Goal: Task Accomplishment & Management: Complete application form

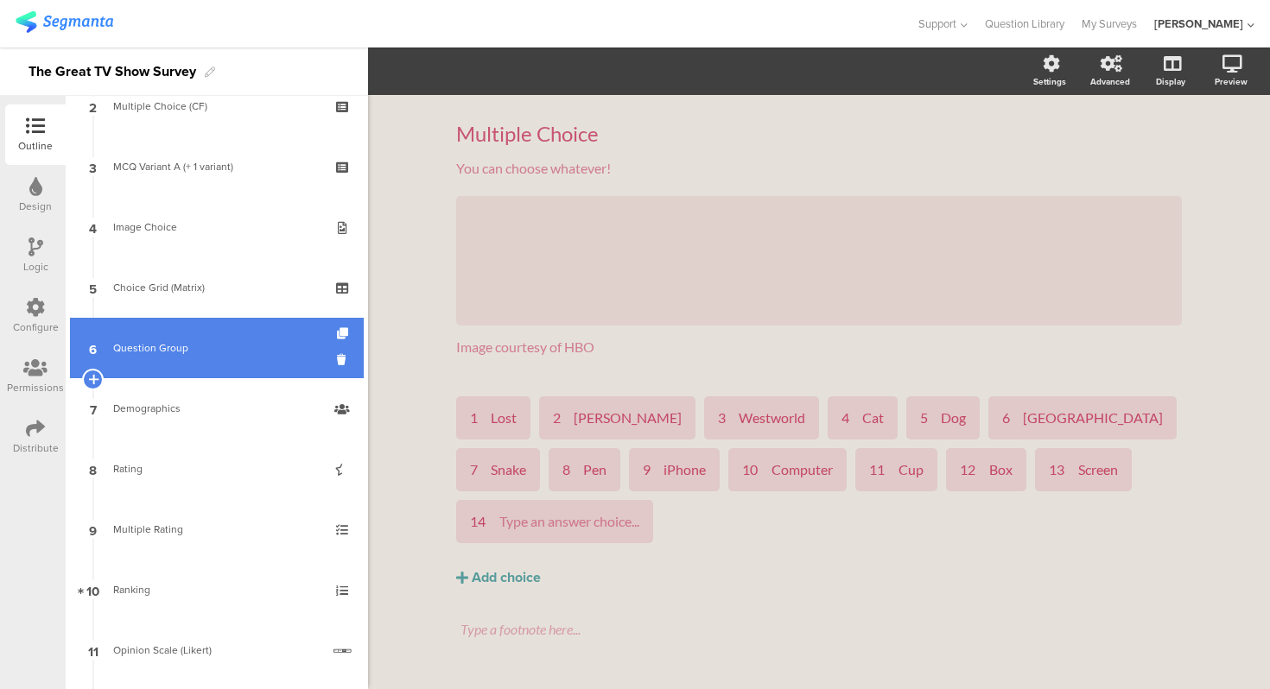
scroll to position [146, 0]
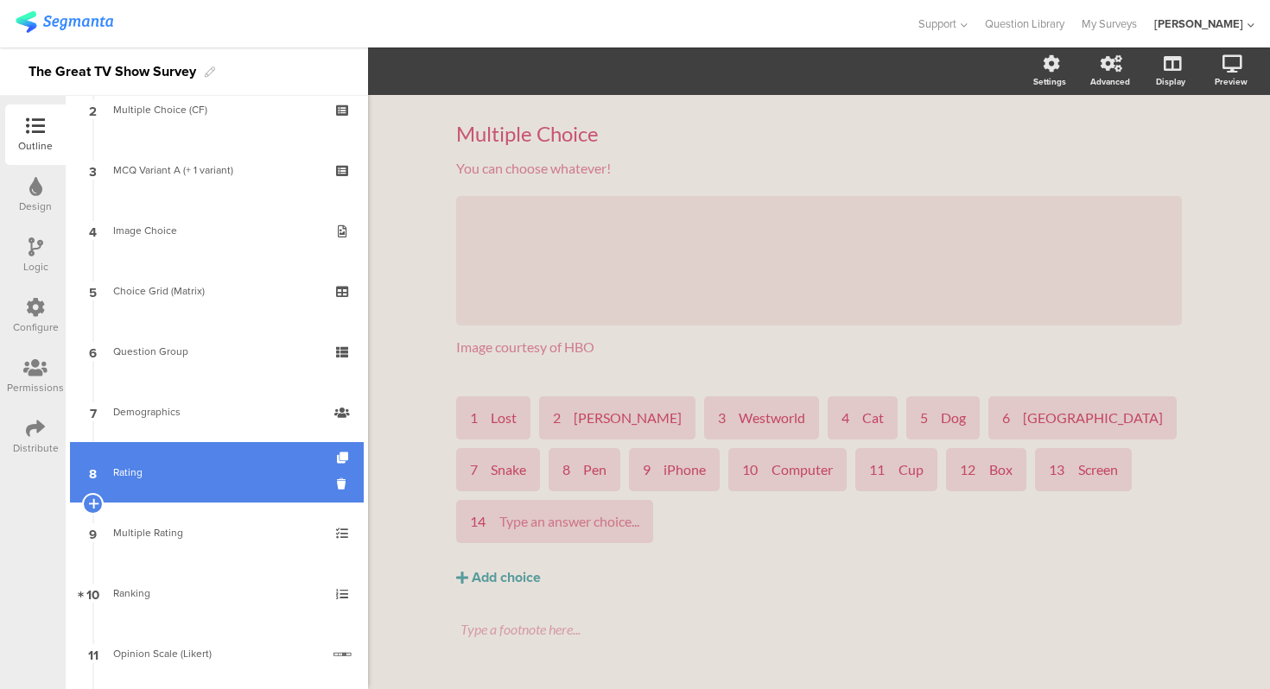
click at [191, 496] on link "8 Rating" at bounding box center [217, 472] width 294 height 60
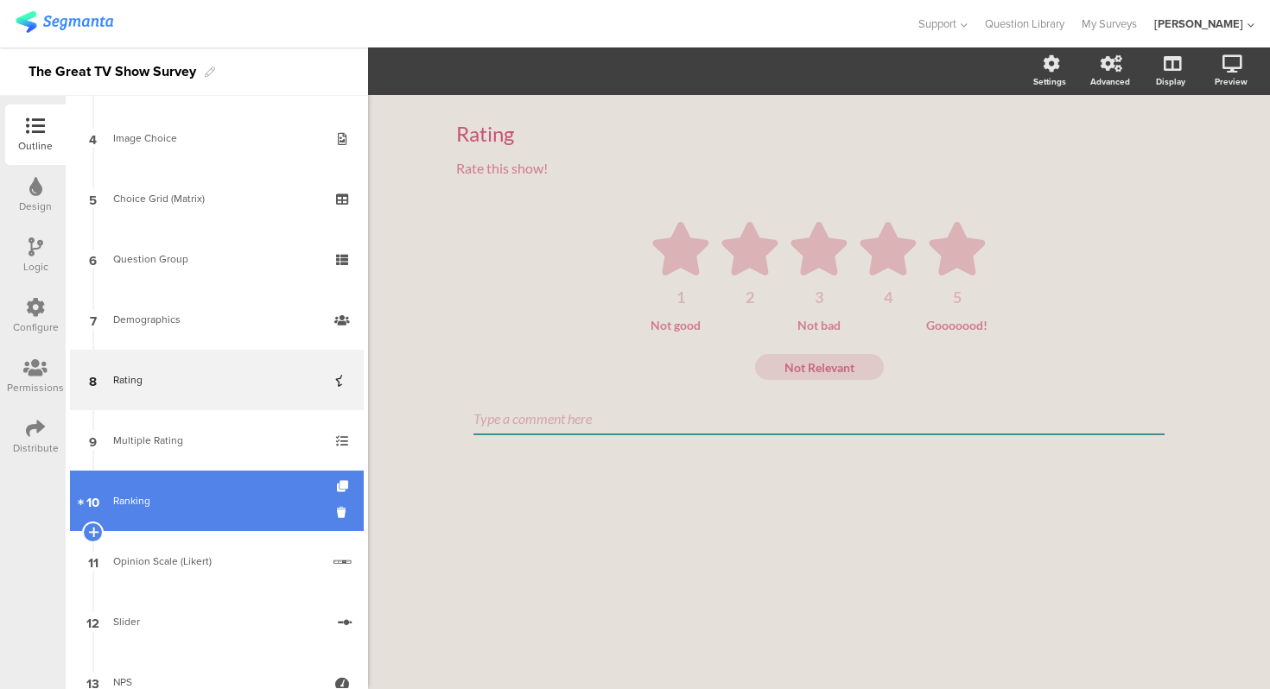
click at [191, 500] on div "Ranking" at bounding box center [216, 500] width 206 height 17
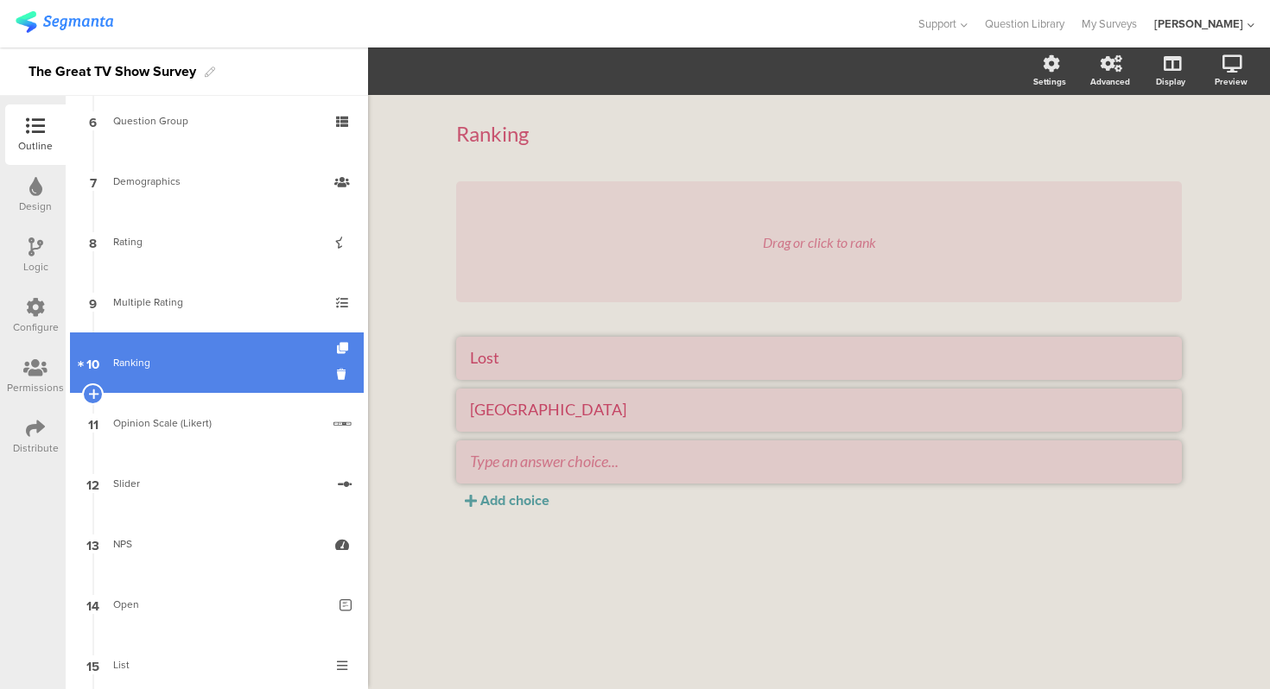
scroll to position [378, 0]
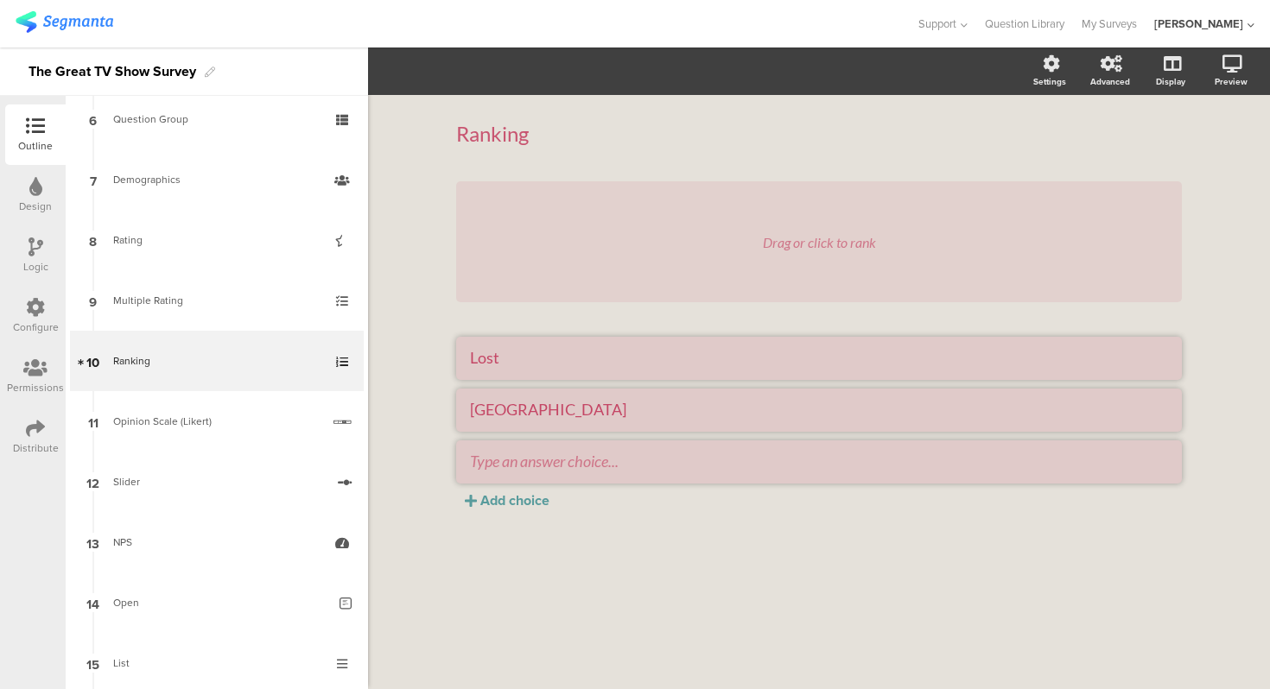
click at [428, 362] on div "Ranking Ranking Drag or click to rank Lost Silicon Valley Add choice" at bounding box center [819, 392] width 902 height 594
click at [549, 233] on div "Drag or click to rank" at bounding box center [818, 241] width 725 height 121
click at [615, 370] on li "Lost" at bounding box center [818, 358] width 725 height 43
click at [618, 414] on textarea "Silicon Valley" at bounding box center [819, 409] width 698 height 19
click at [517, 428] on li "Silicon Valley" at bounding box center [818, 410] width 725 height 43
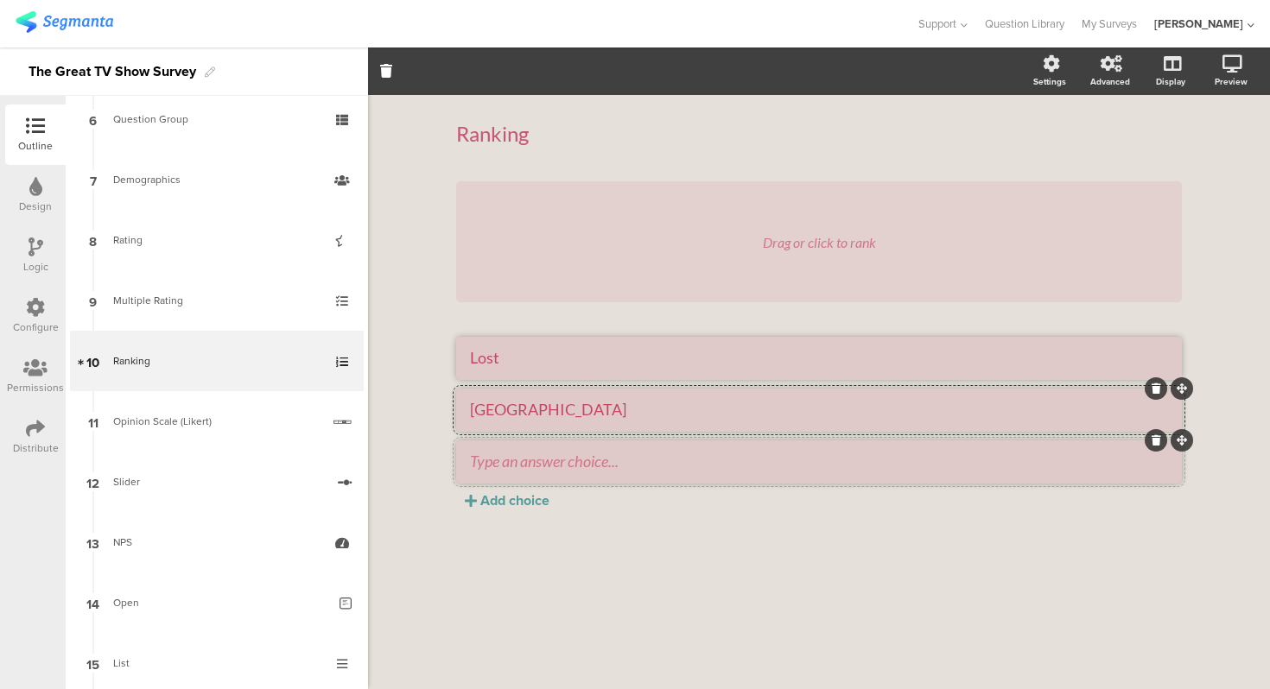
click at [536, 441] on li at bounding box center [818, 461] width 725 height 43
click at [577, 428] on li "Silicon Valley" at bounding box center [818, 410] width 725 height 43
click at [605, 371] on li "Lost" at bounding box center [818, 358] width 725 height 43
click at [616, 392] on li "Silicon Valley" at bounding box center [818, 410] width 725 height 43
click at [643, 440] on li at bounding box center [818, 461] width 725 height 43
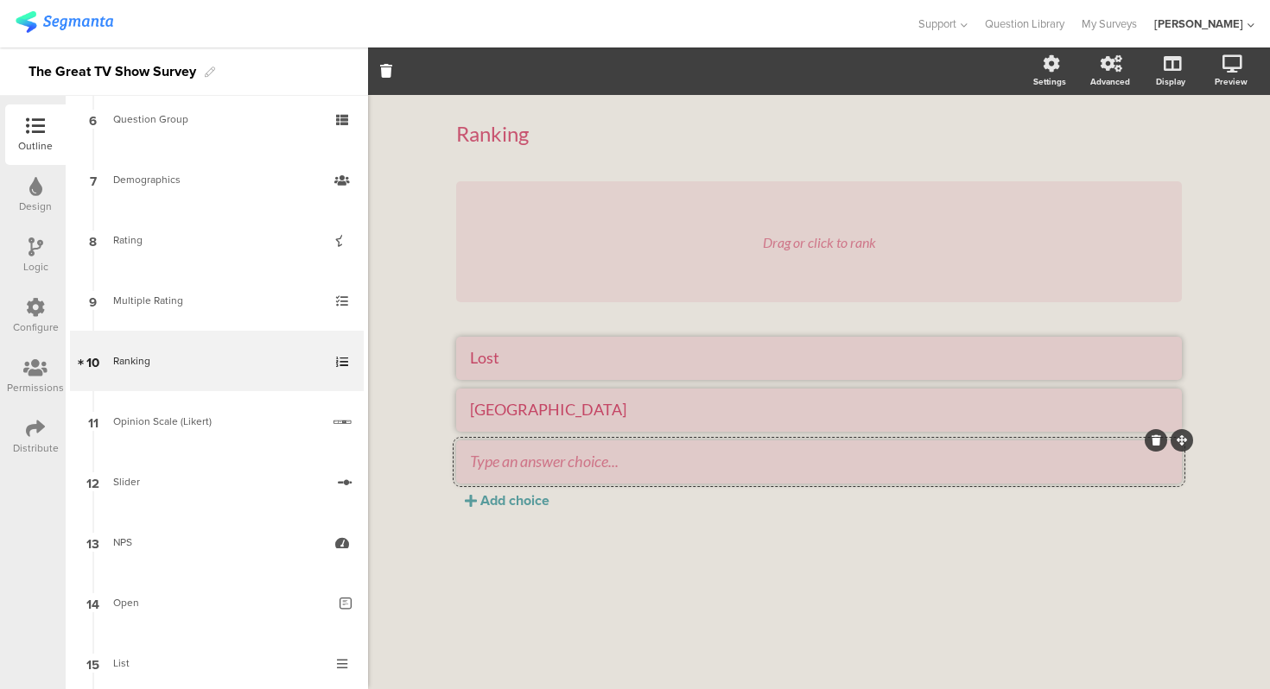
click at [538, 575] on div "Ranking Ranking Drag or click to rank Lost Silicon Valley Add choice" at bounding box center [819, 337] width 760 height 485
click at [681, 480] on li at bounding box center [818, 461] width 725 height 43
click at [671, 409] on textarea "Silicon Valley" at bounding box center [819, 409] width 698 height 19
click at [649, 388] on ul "Lost Silicon Valley" at bounding box center [818, 410] width 725 height 147
click at [648, 374] on li "Lost" at bounding box center [818, 358] width 725 height 43
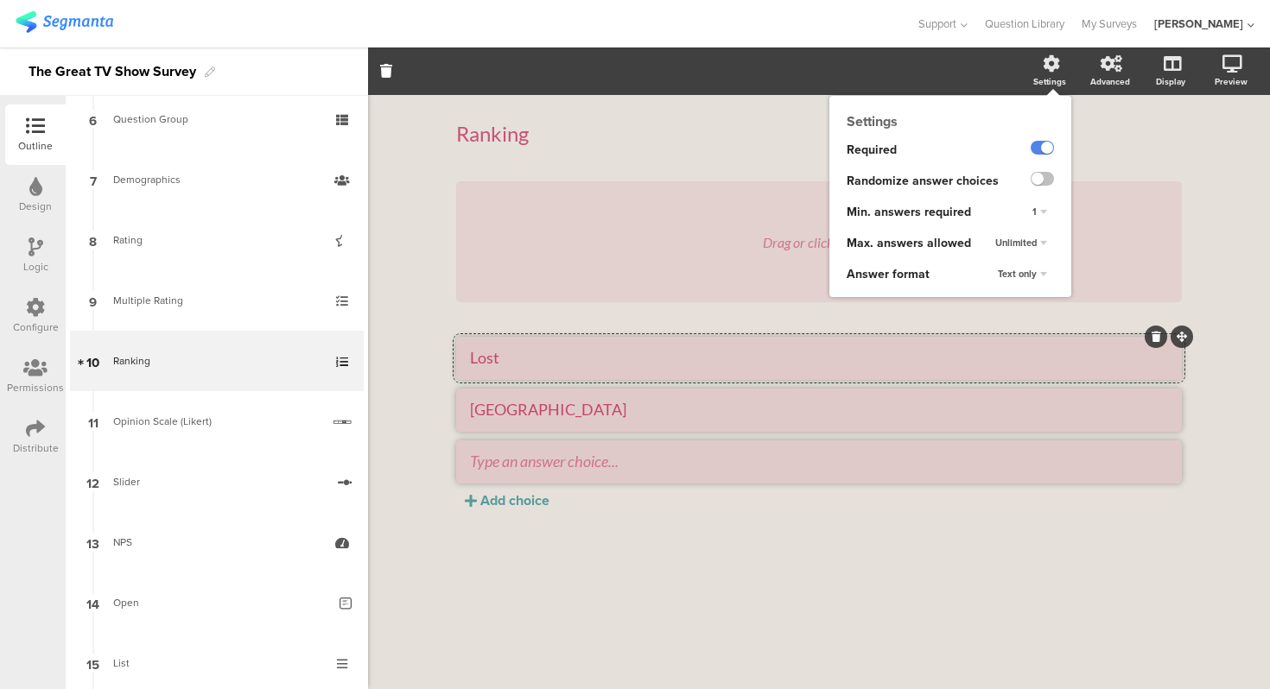
click at [1036, 268] on div "Text only" at bounding box center [1022, 274] width 63 height 21
click at [1028, 313] on span "Choice images" at bounding box center [1001, 308] width 60 height 14
click at [1039, 217] on div "1" at bounding box center [1039, 212] width 29 height 21
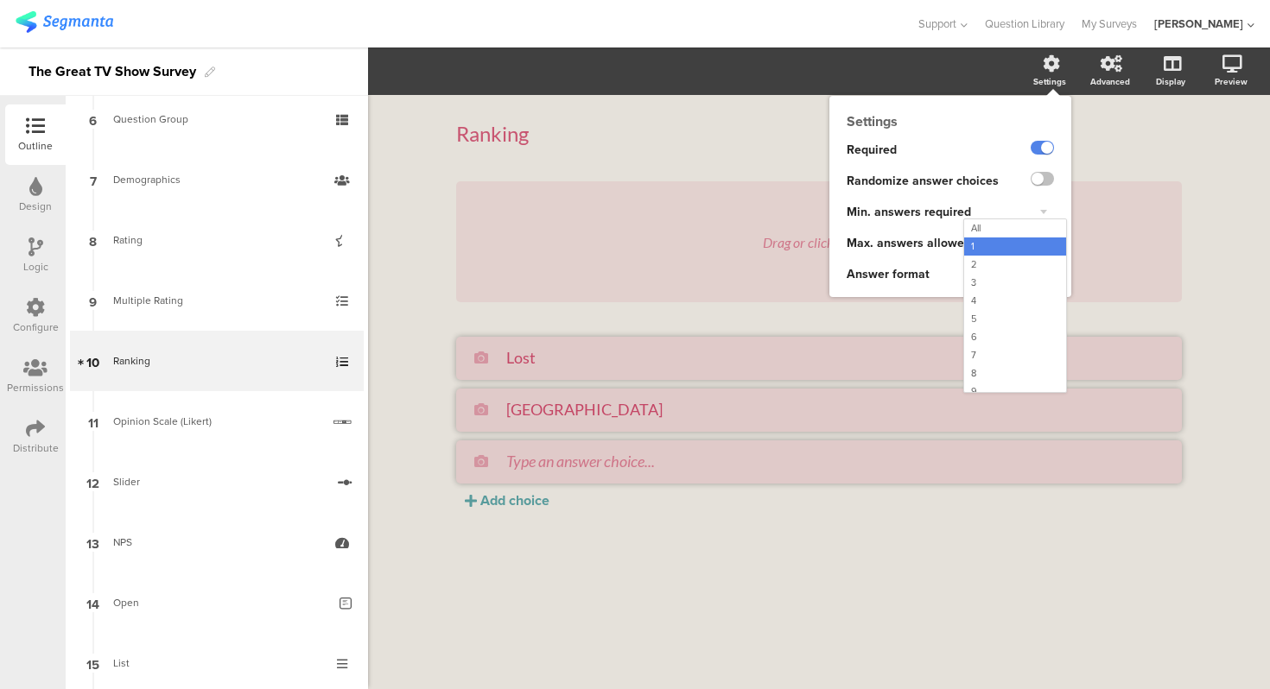
click at [1045, 201] on div "1 All 1 2 3 4 5 6 7 8 9 10" at bounding box center [1040, 212] width 61 height 31
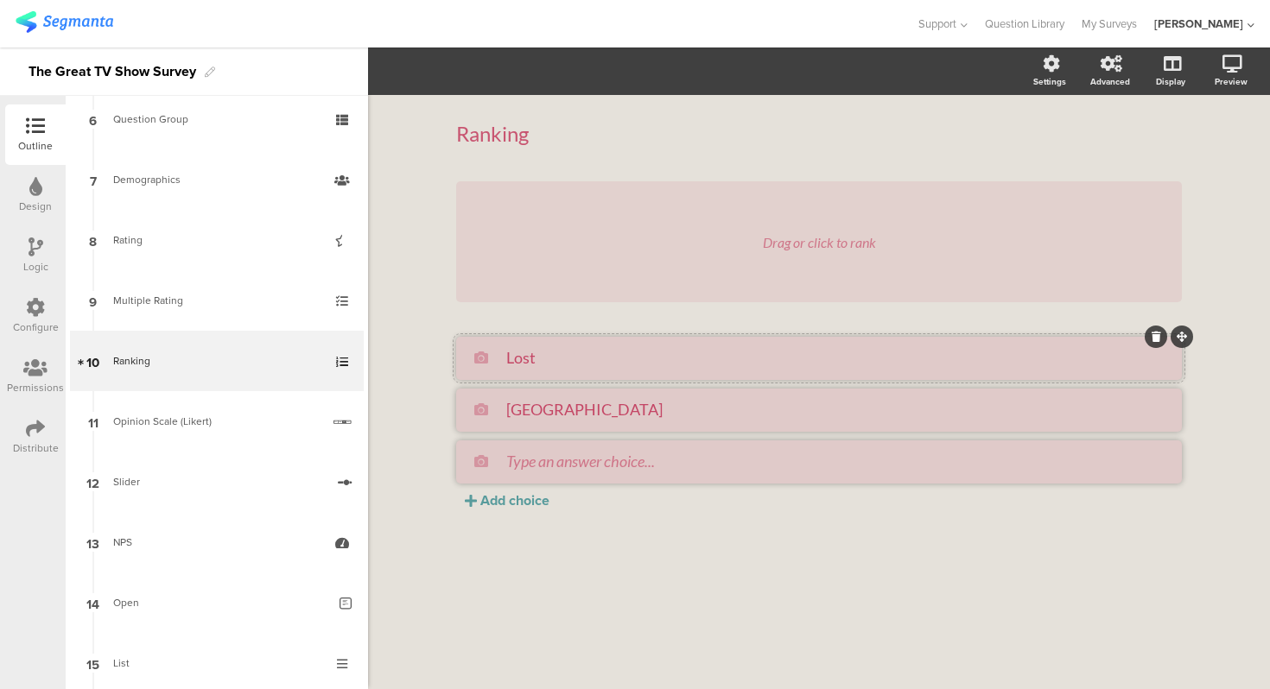
click at [573, 368] on div "Lost" at bounding box center [837, 358] width 662 height 20
click at [411, 281] on div "Ranking Ranking Drag or click to rank Lost Silicon Valley Add choice" at bounding box center [819, 392] width 902 height 594
click at [433, 256] on div "Ranking Ranking Drag or click to rank Lost Silicon Valley Add choice" at bounding box center [819, 392] width 902 height 594
click at [433, 362] on div "Ranking Ranking Drag or click to rank Lost Silicon Valley Add choice" at bounding box center [819, 392] width 902 height 594
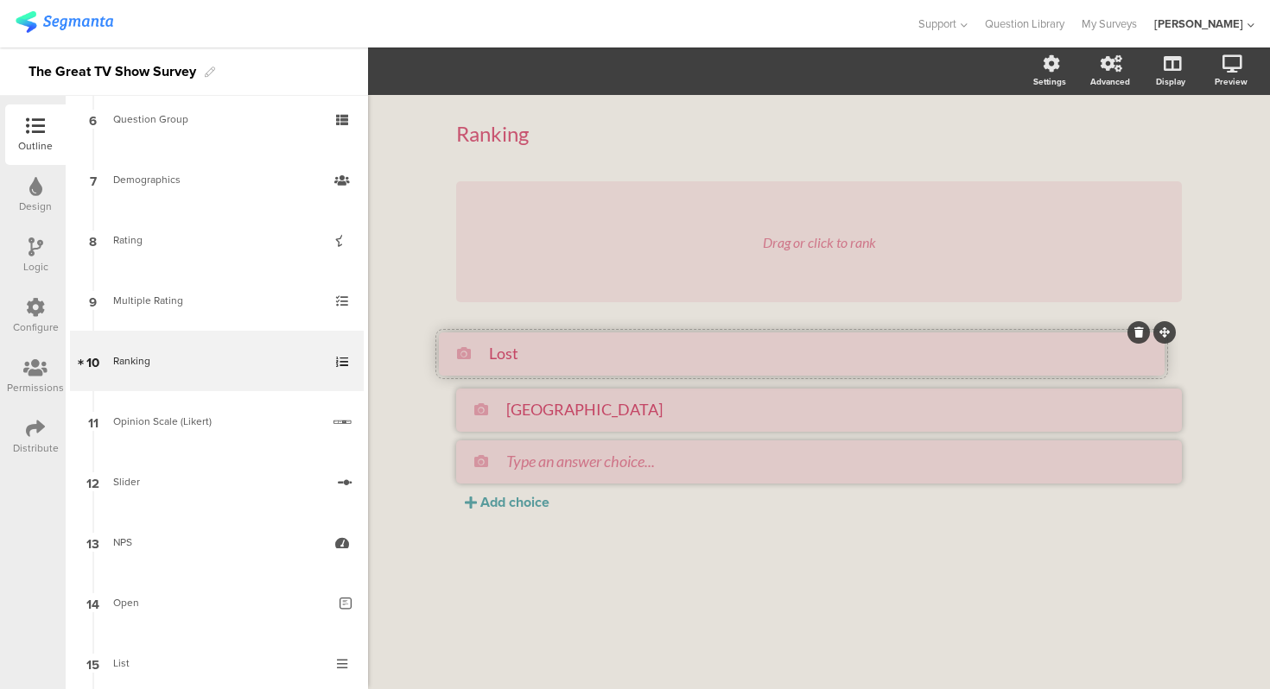
drag, startPoint x: 1180, startPoint y: 336, endPoint x: 1163, endPoint y: 334, distance: 16.5
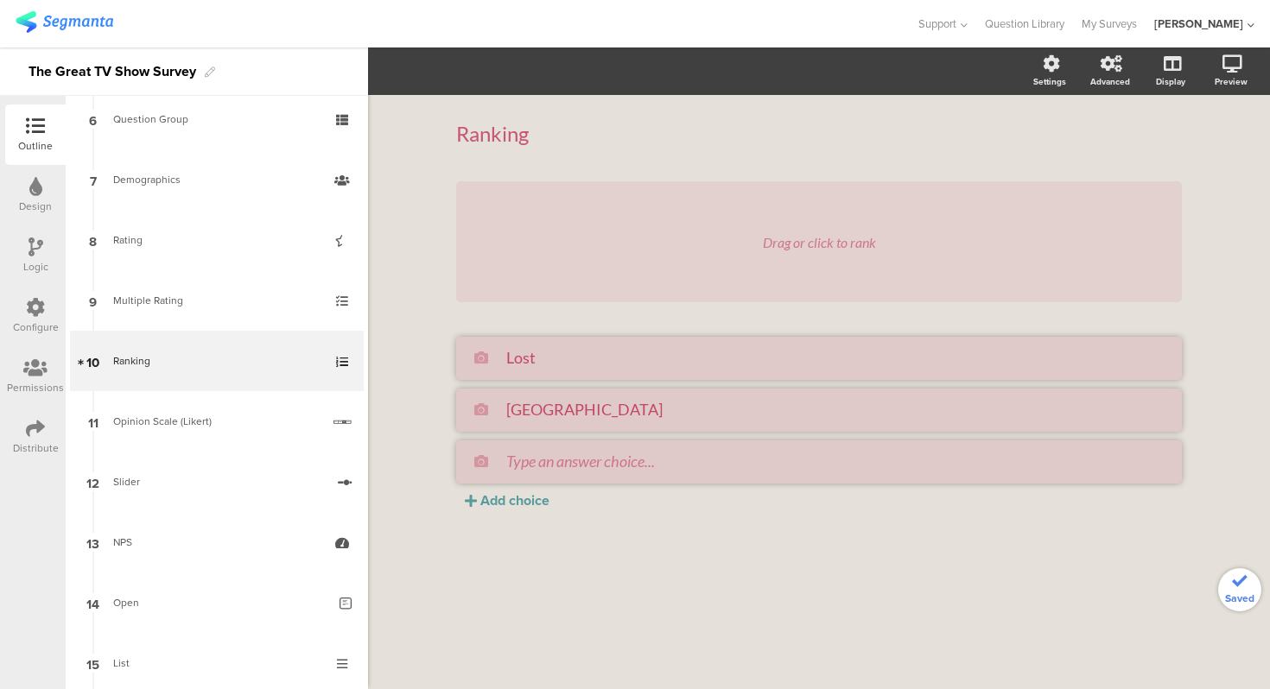
click at [1250, 343] on div "Ranking Ranking Drag or click to rank Lost Silicon Valley Add choice" at bounding box center [819, 392] width 902 height 594
click at [782, 153] on div "Ranking Ranking" at bounding box center [818, 134] width 725 height 60
click at [456, 329] on div "Drag or click to rank Lost Silicon Valley Add choice" at bounding box center [818, 345] width 725 height 329
click at [415, 328] on div "Ranking Ranking Drag or click to rank Lost Silicon Valley Add choice" at bounding box center [819, 392] width 902 height 594
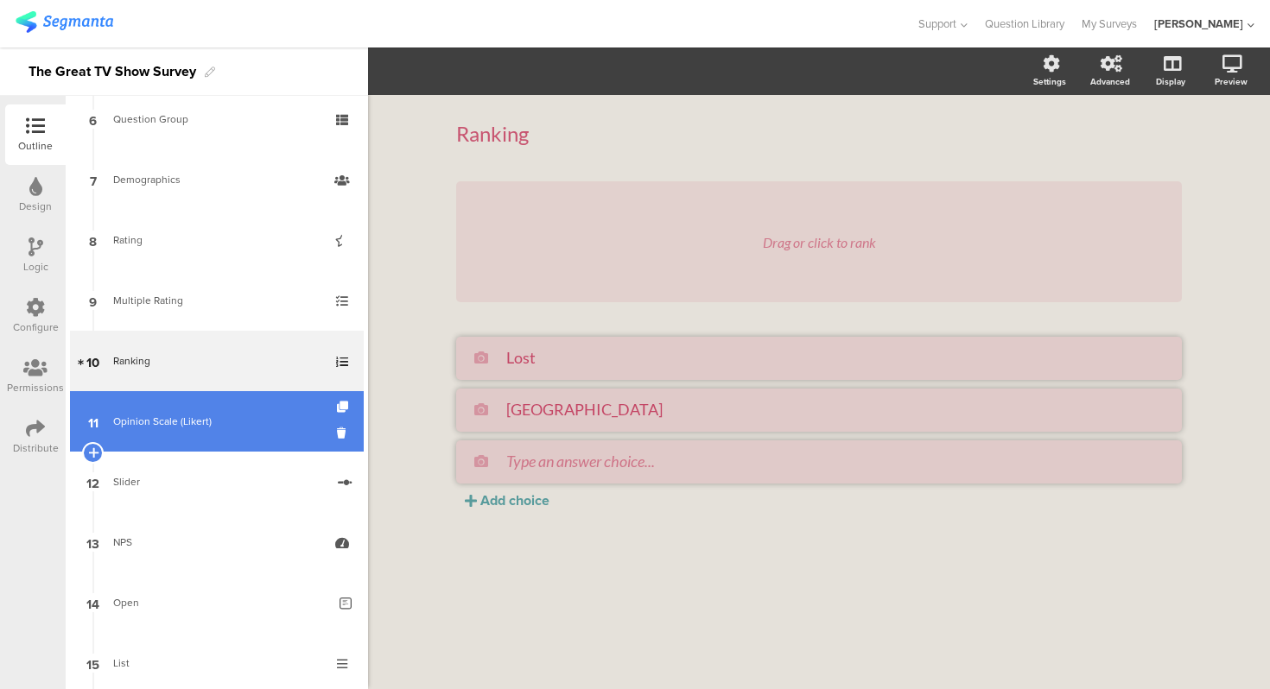
click at [241, 443] on link "11 Opinion Scale (Likert)" at bounding box center [217, 421] width 294 height 60
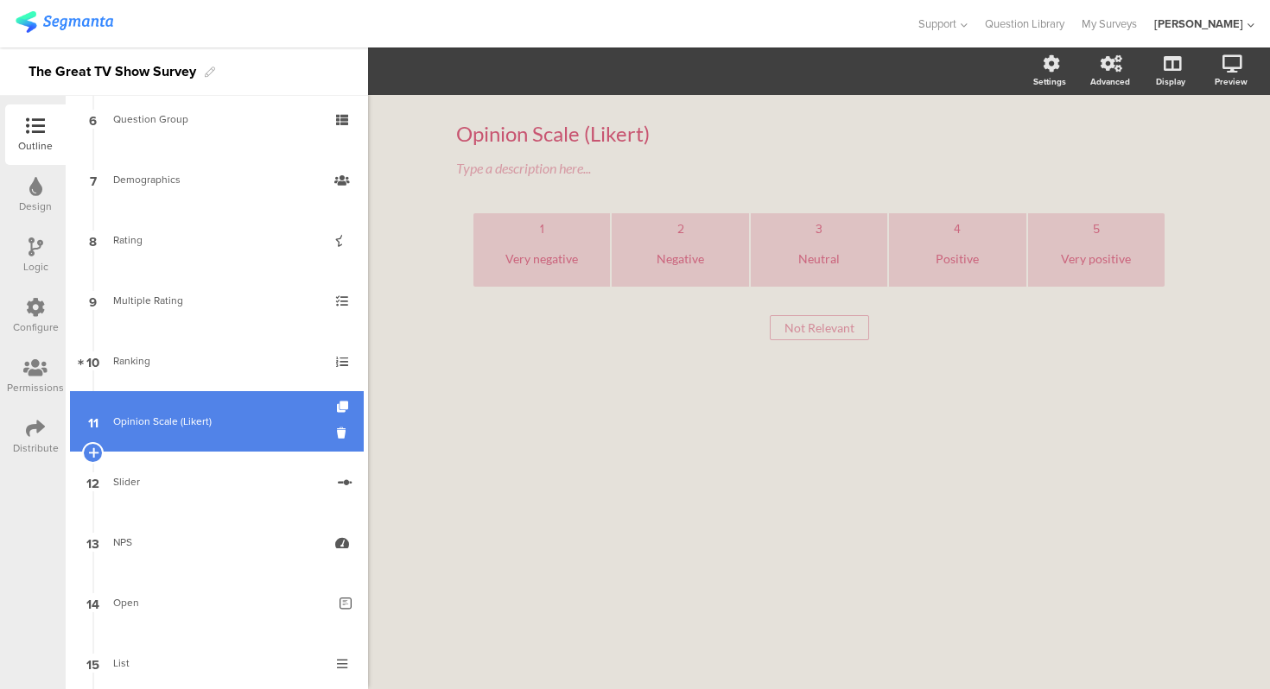
click at [219, 423] on div "Opinion Scale (Likert)" at bounding box center [216, 421] width 207 height 17
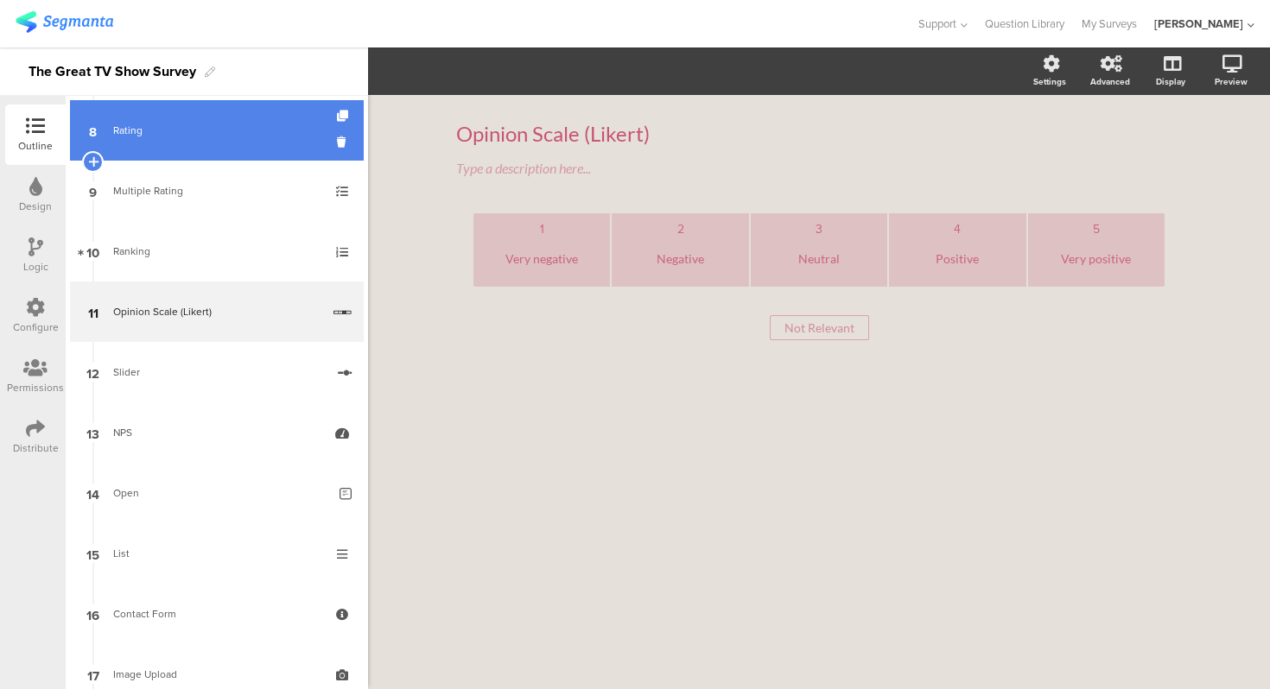
scroll to position [492, 0]
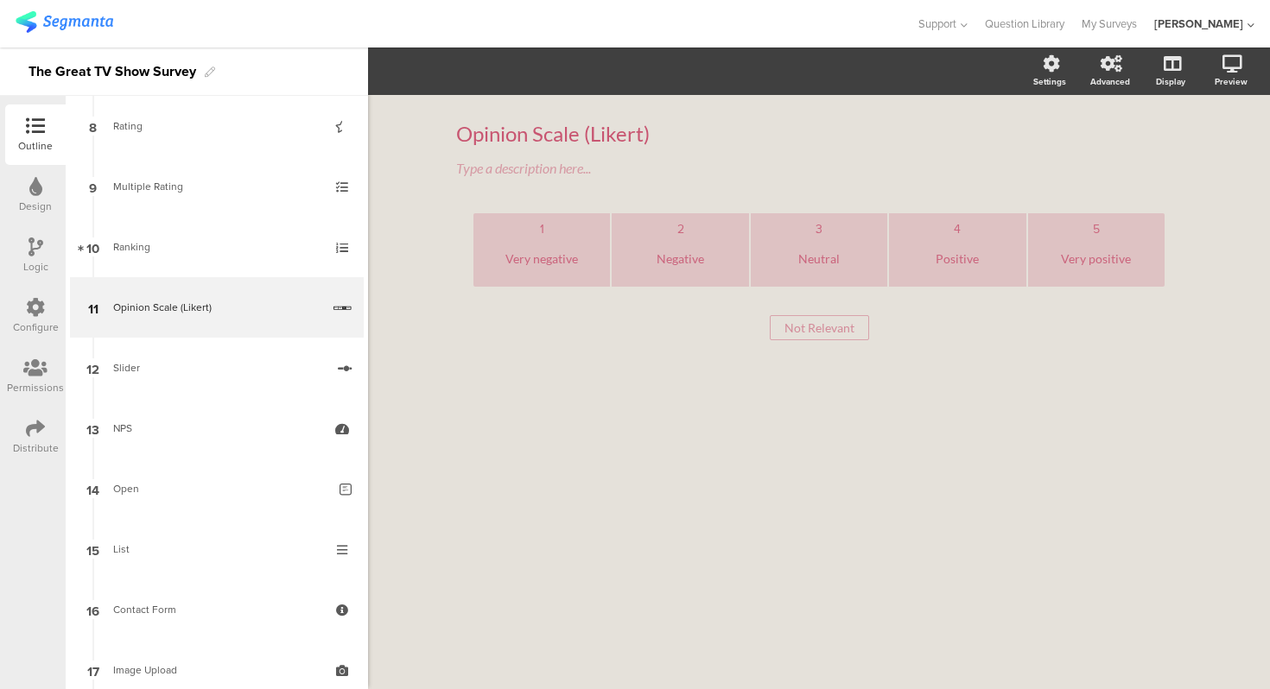
click at [582, 234] on div "1" at bounding box center [541, 228] width 123 height 17
click at [433, 146] on div "Opinion Scale (Likert) Opinion Scale (Likert) Type a description here... 1 Very…" at bounding box center [819, 392] width 902 height 594
click at [452, 137] on div "Opinion Scale (Likert) Opinion Scale (Likert)" at bounding box center [819, 134] width 734 height 35
click at [459, 169] on div "Type a description here..." at bounding box center [818, 168] width 725 height 16
click at [435, 212] on div "Opinion Scale (Likert) Opinion Scale (Likert) Type a description here... 1 Very…" at bounding box center [819, 392] width 902 height 594
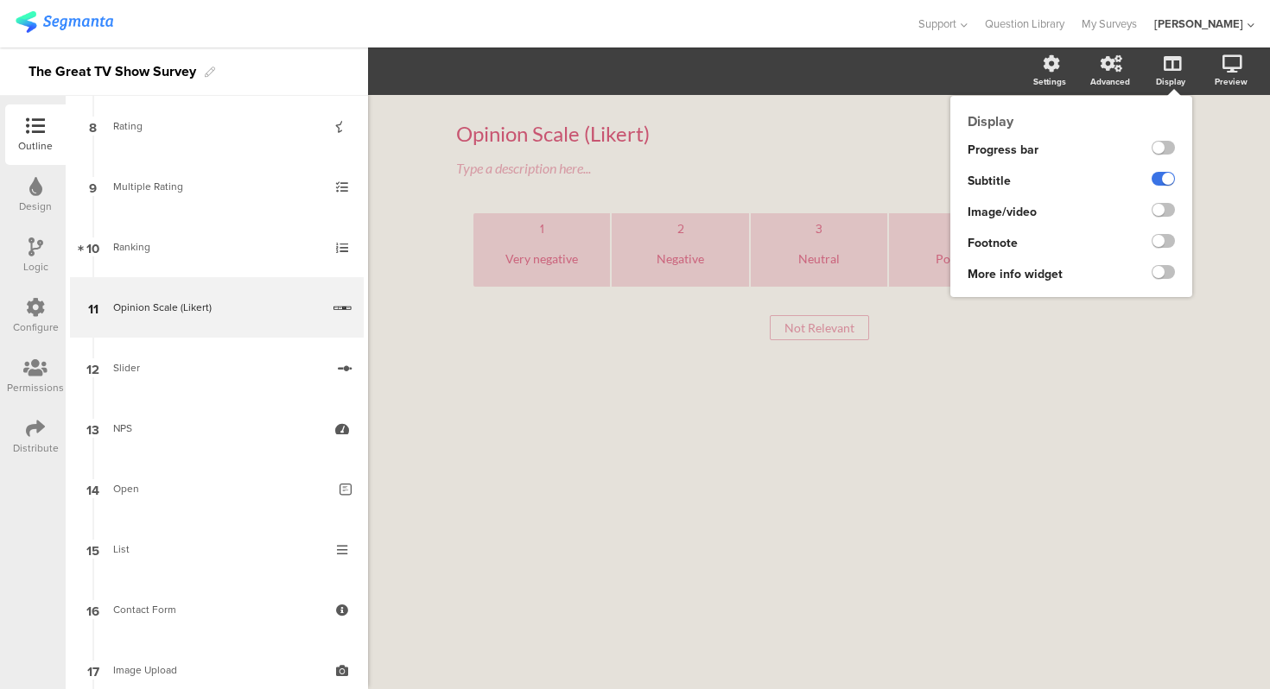
click at [1163, 175] on label at bounding box center [1162, 179] width 23 height 14
click at [0, 0] on input "checkbox" at bounding box center [0, 0] width 0 height 0
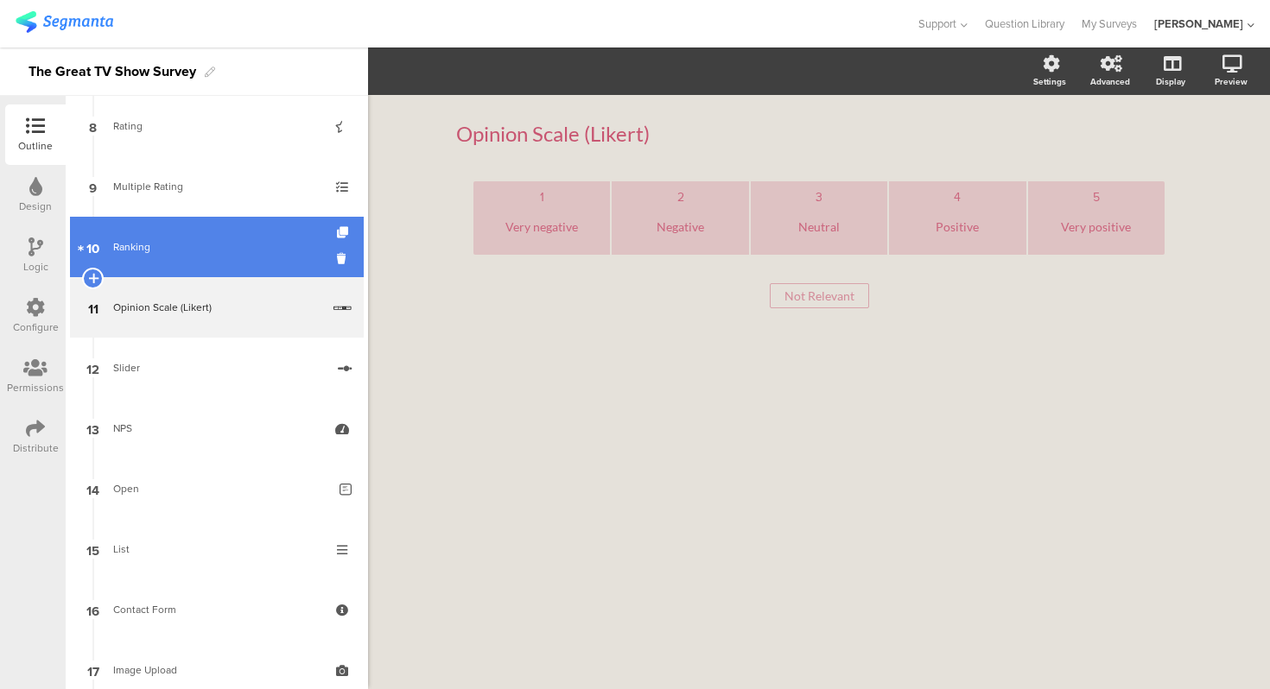
click at [149, 252] on div "Ranking" at bounding box center [216, 246] width 206 height 17
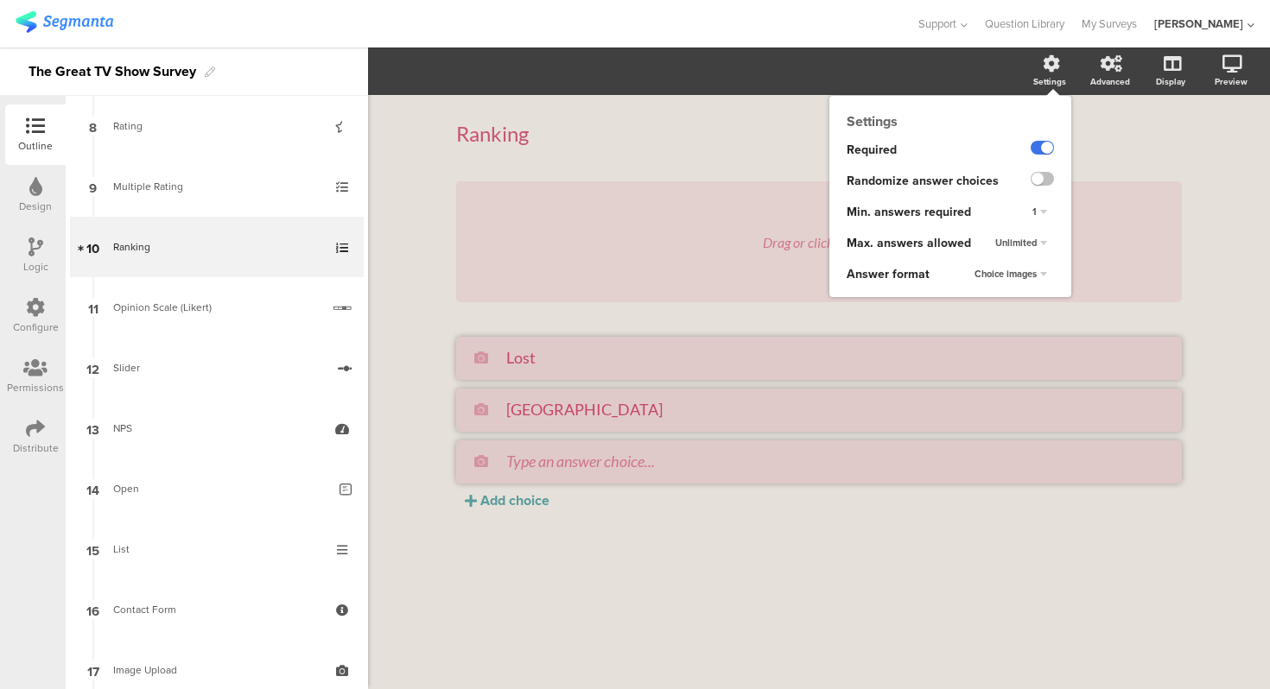
click at [1045, 147] on label at bounding box center [1041, 148] width 23 height 14
click at [0, 0] on input "checkbox" at bounding box center [0, 0] width 0 height 0
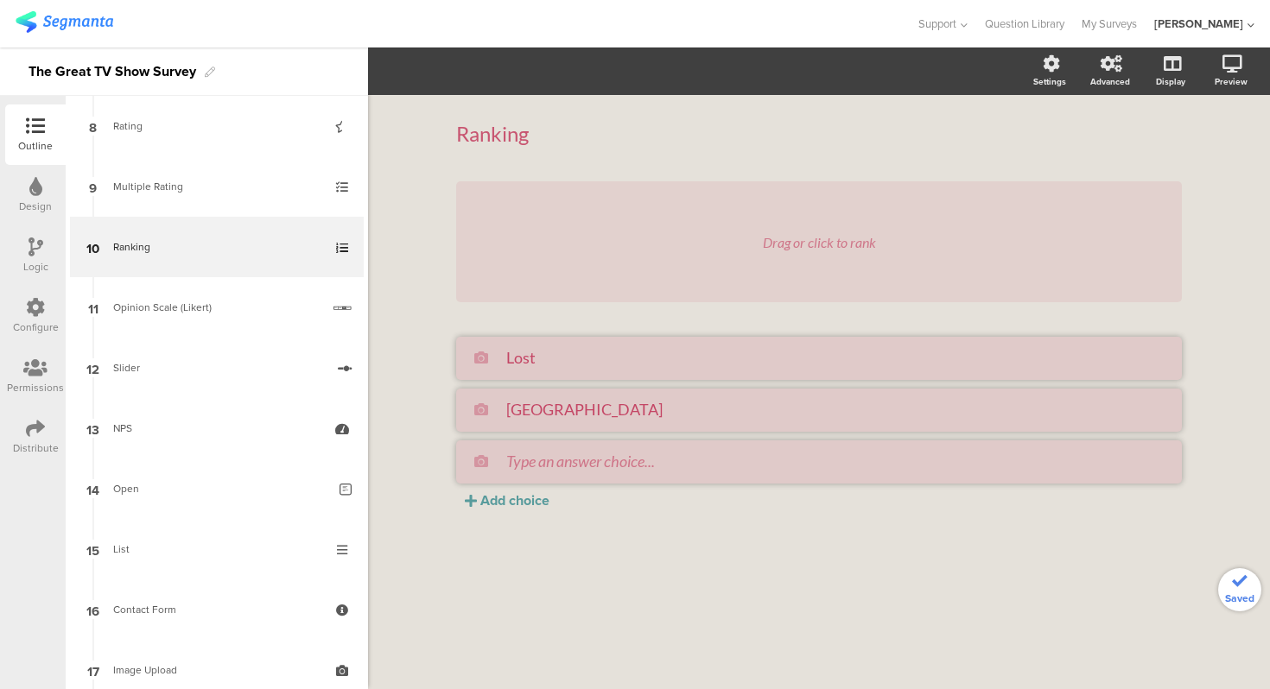
click at [1216, 138] on div "Ranking Ranking Drag or click to rank Lost Silicon Valley Add choice" at bounding box center [819, 392] width 902 height 594
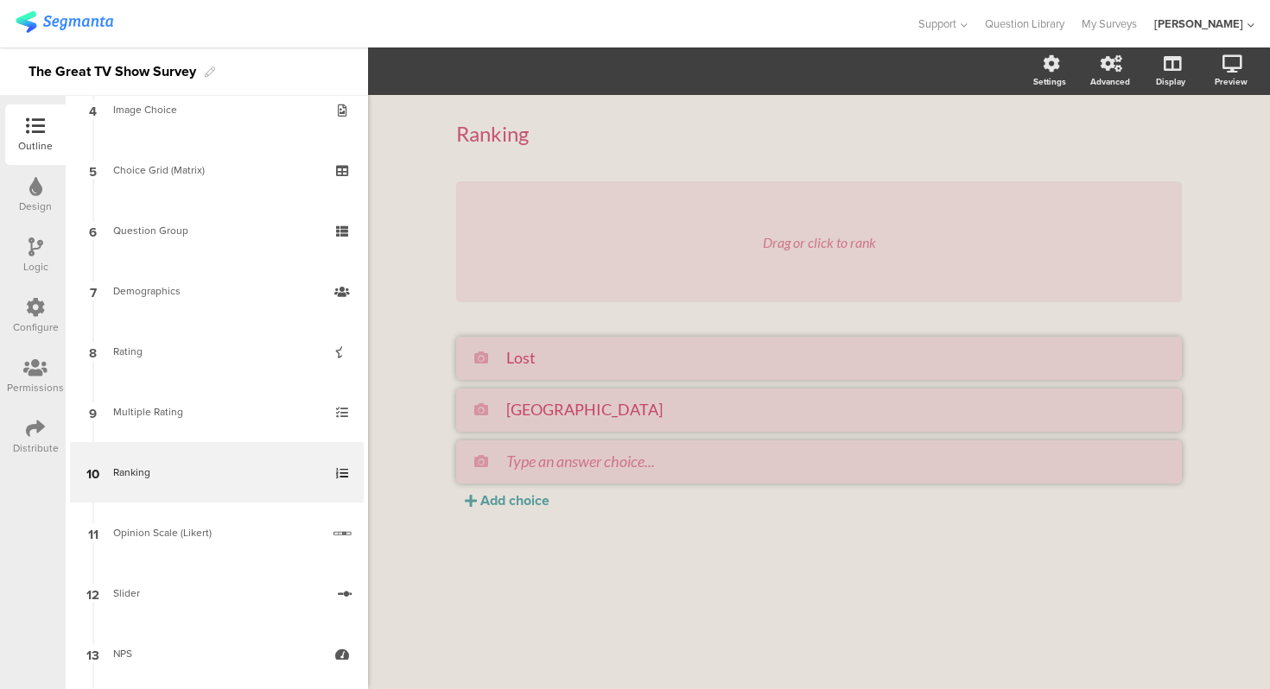
scroll to position [418, 0]
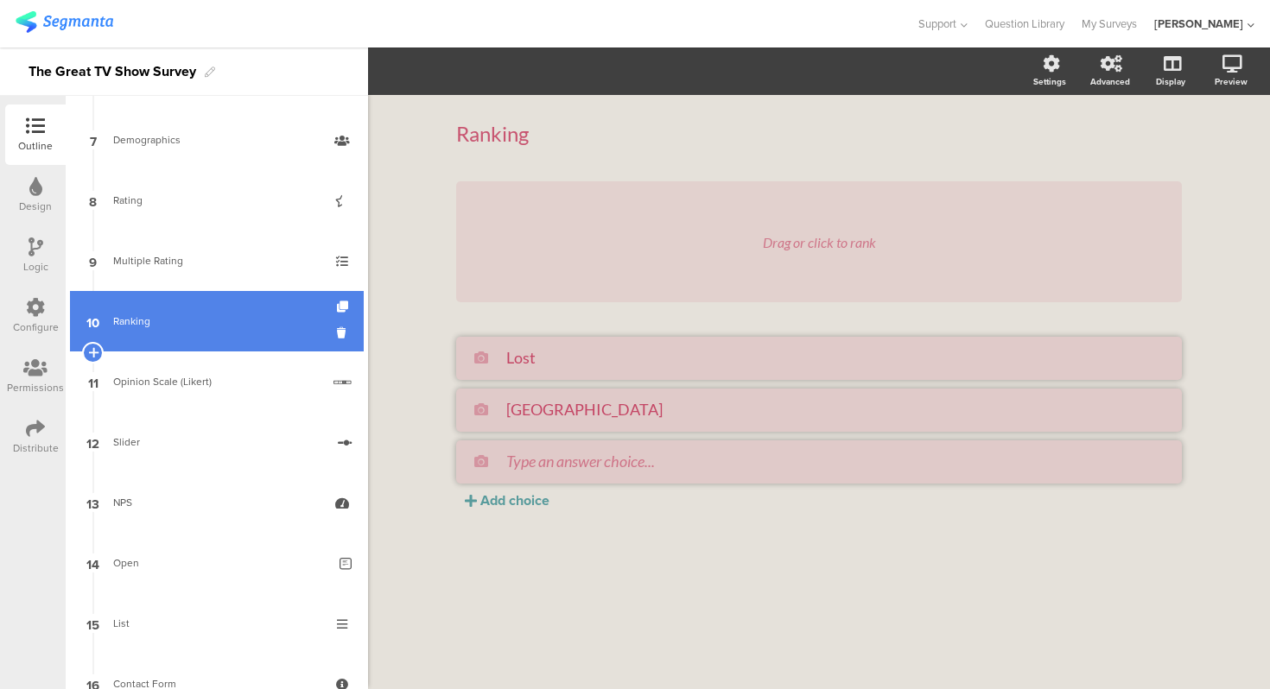
click at [181, 329] on div "Ranking" at bounding box center [216, 321] width 206 height 17
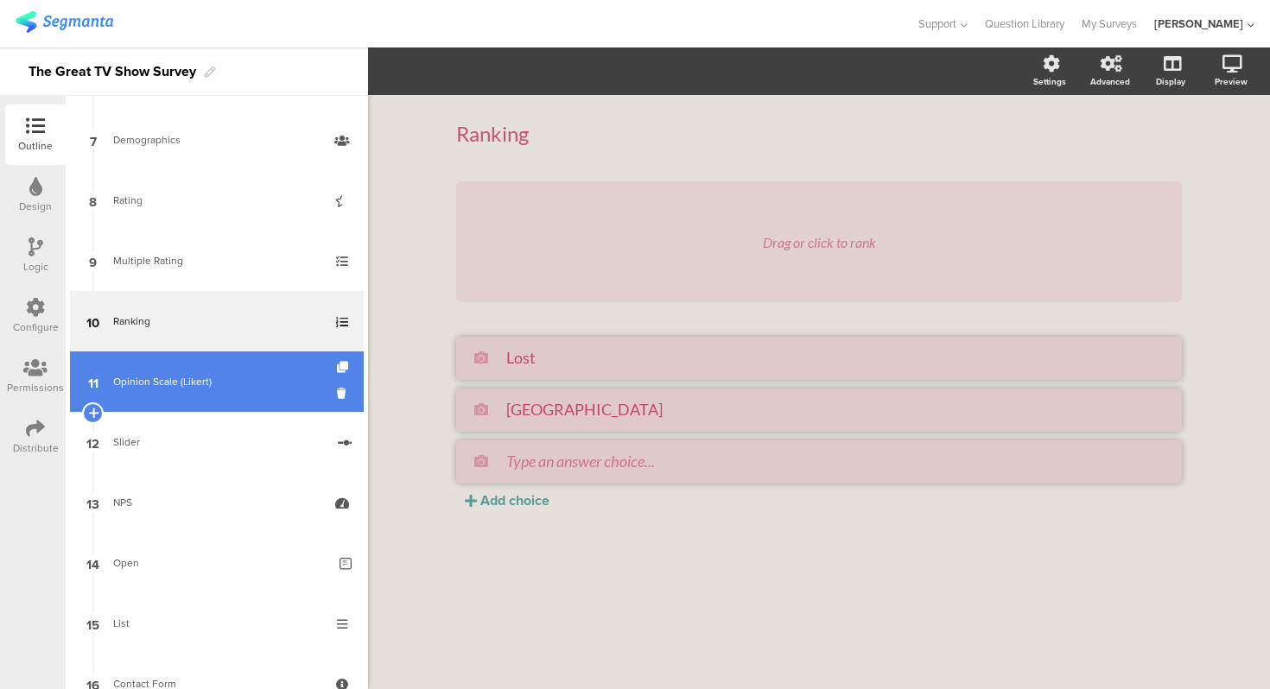
click at [194, 371] on link "11 Opinion Scale (Likert)" at bounding box center [217, 382] width 294 height 60
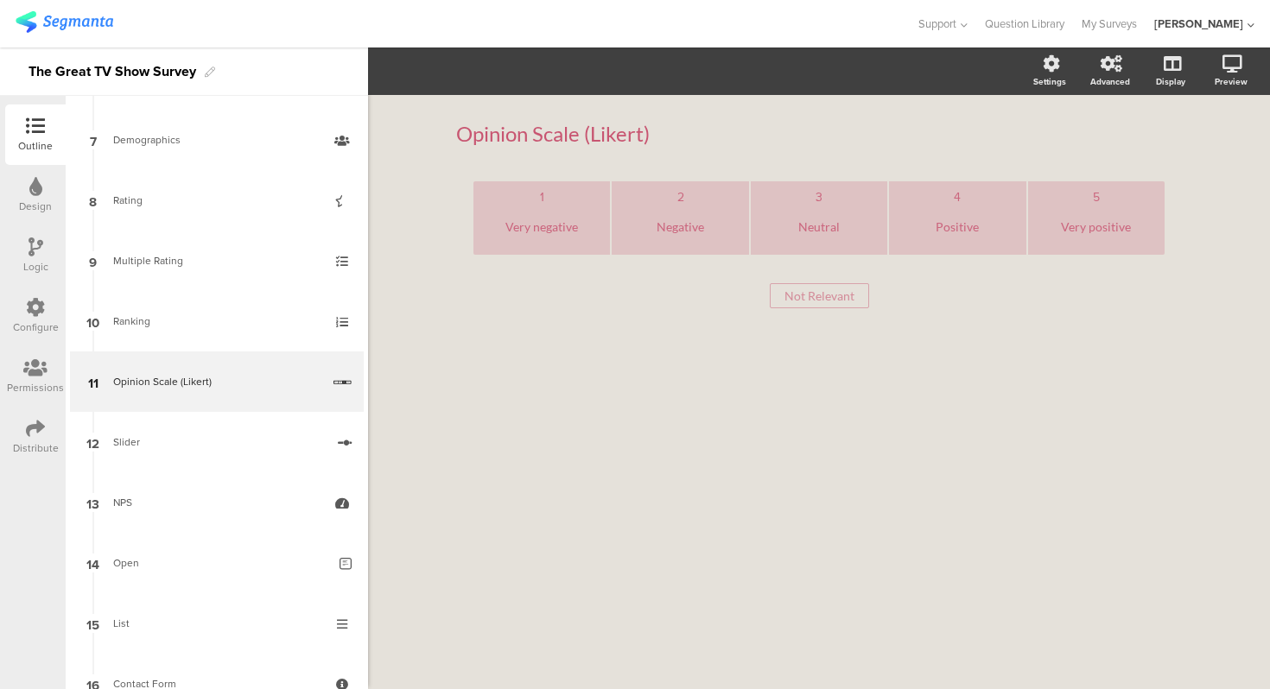
click at [396, 181] on div "Opinion Scale (Likert) Opinion Scale (Likert) 1 Very negative 2 Negative 3 Neut…" at bounding box center [819, 392] width 902 height 594
click at [421, 202] on div "Opinion Scale (Likert) Opinion Scale (Likert) 1 Very negative 2 Negative 3 Neut…" at bounding box center [819, 392] width 902 height 594
click at [398, 175] on div "Opinion Scale (Likert) Opinion Scale (Likert) 1 Very negative 2 Negative 3 Neut…" at bounding box center [819, 392] width 902 height 594
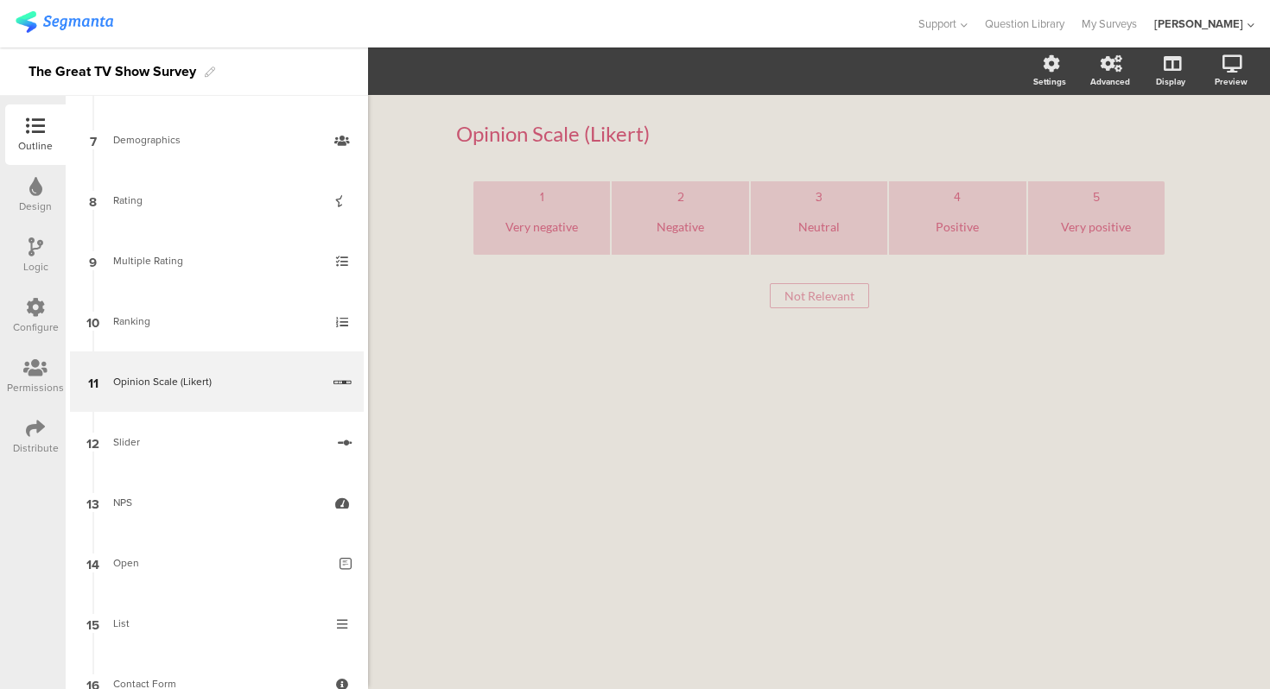
click at [418, 200] on div "Opinion Scale (Likert) Opinion Scale (Likert) 1 Very negative 2 Negative 3 Neut…" at bounding box center [819, 392] width 902 height 594
click at [525, 214] on div "Very negative" at bounding box center [541, 227] width 123 height 42
click at [446, 223] on div "Opinion Scale (Likert) Opinion Scale (Likert) 1 Very negative 2 Negative 3 Neut…" at bounding box center [819, 236] width 760 height 282
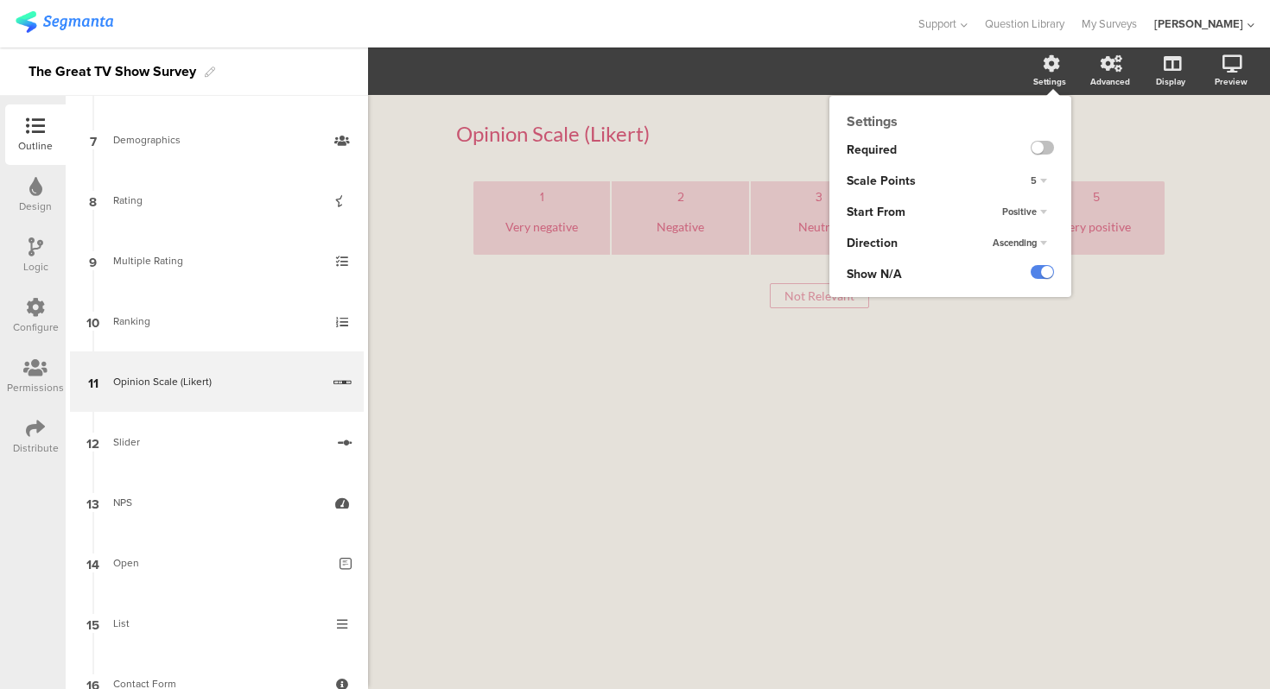
click at [1045, 179] on div "5" at bounding box center [1038, 181] width 30 height 21
click at [1029, 268] on div "7" at bounding box center [1015, 270] width 102 height 18
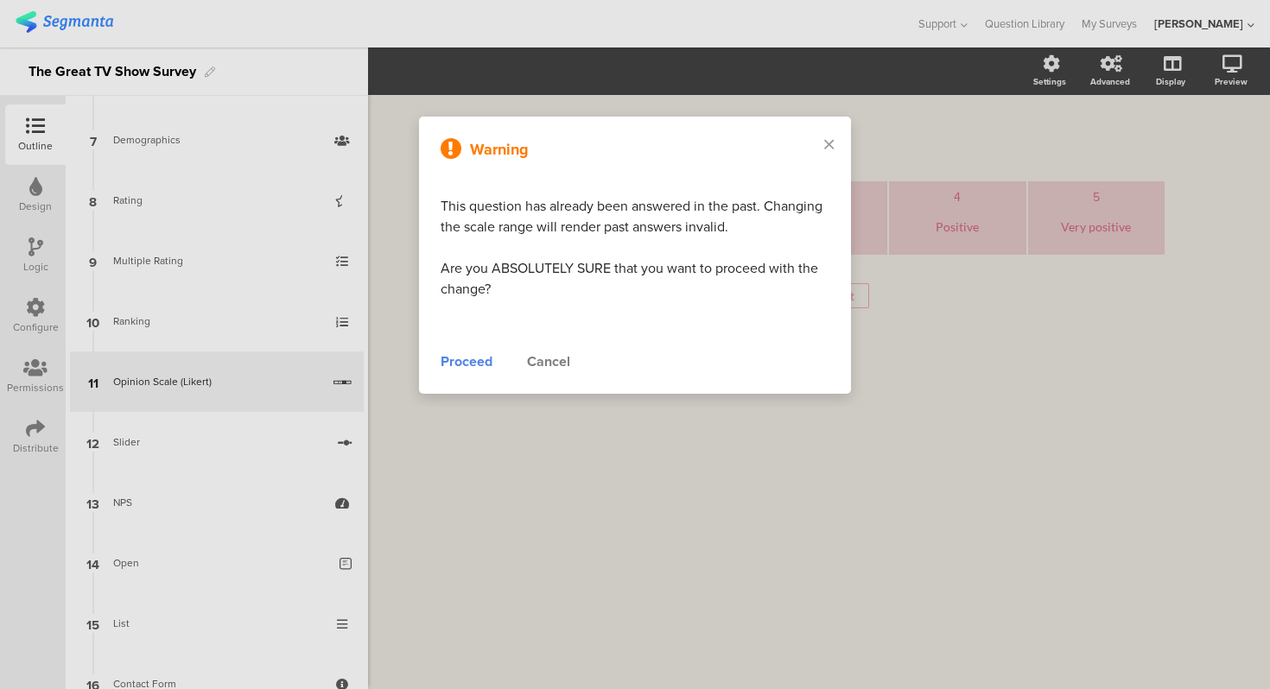
click at [552, 358] on div "Cancel" at bounding box center [548, 362] width 43 height 21
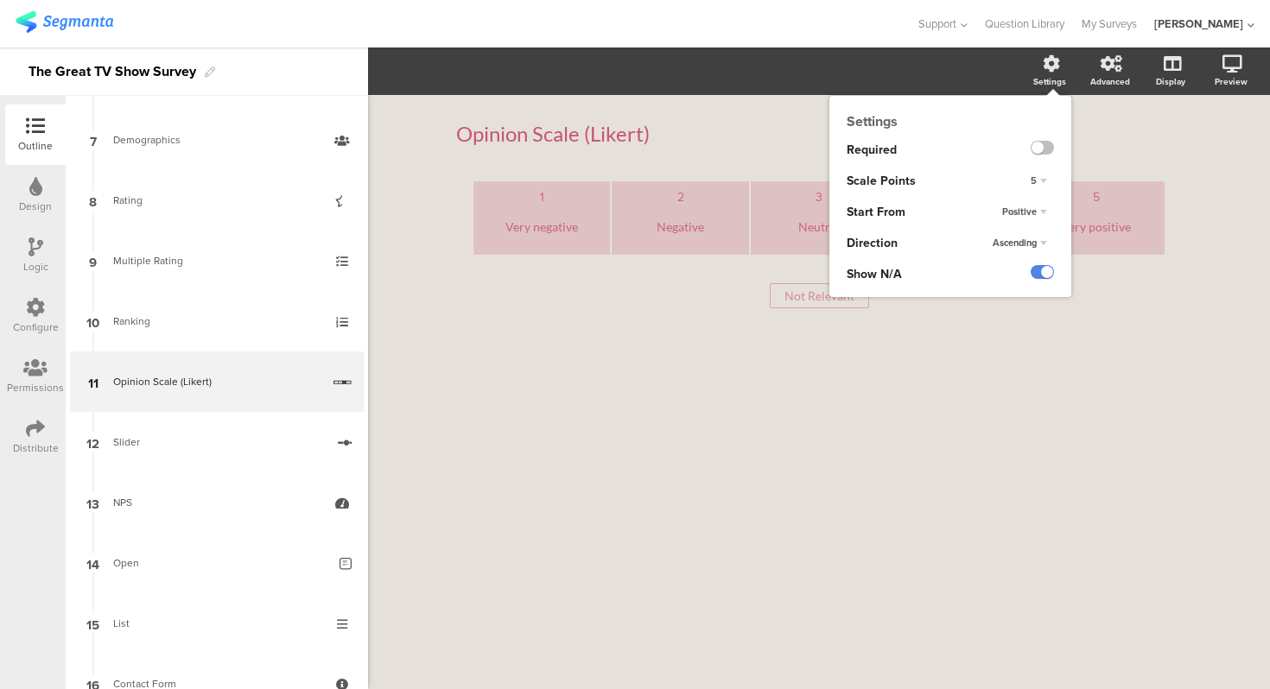
click at [1032, 216] on span "Positive" at bounding box center [1019, 212] width 35 height 14
click at [1012, 198] on div "Positive Positive Negative" at bounding box center [1029, 212] width 83 height 31
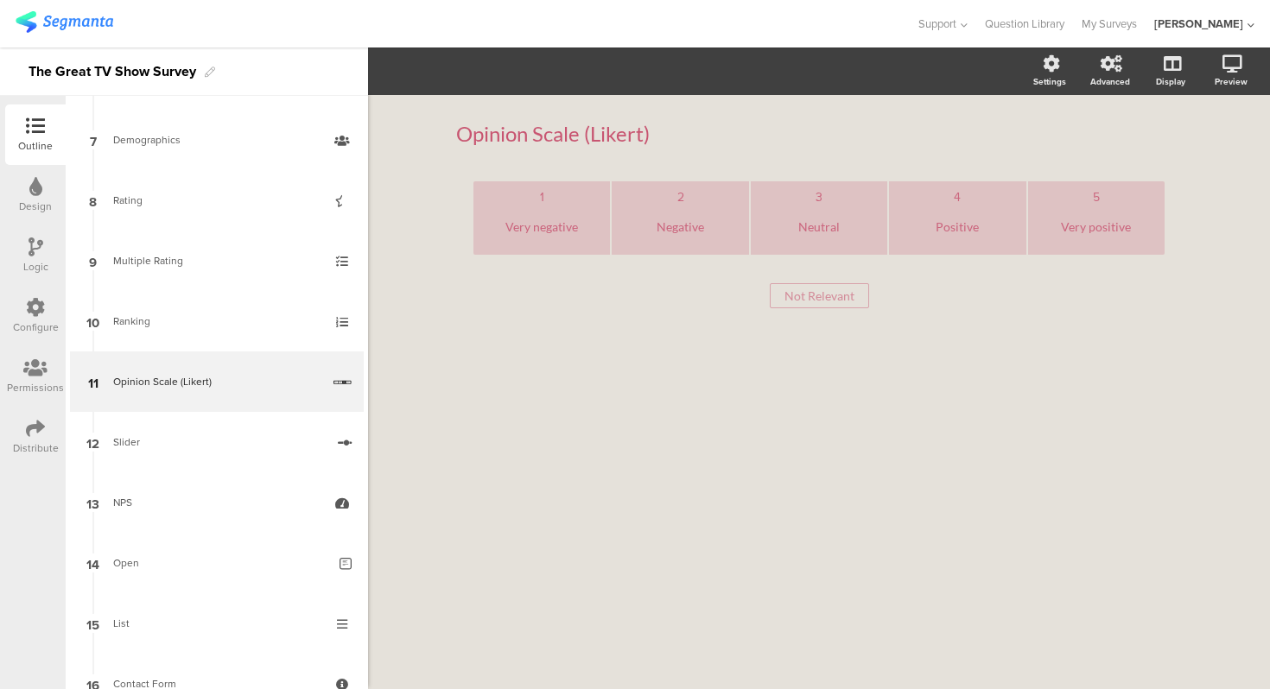
click at [594, 333] on div "1 Very negative 2 Negative 3 Neutral 4 Positive 5 Very positive Not Relevant No…" at bounding box center [818, 274] width 725 height 187
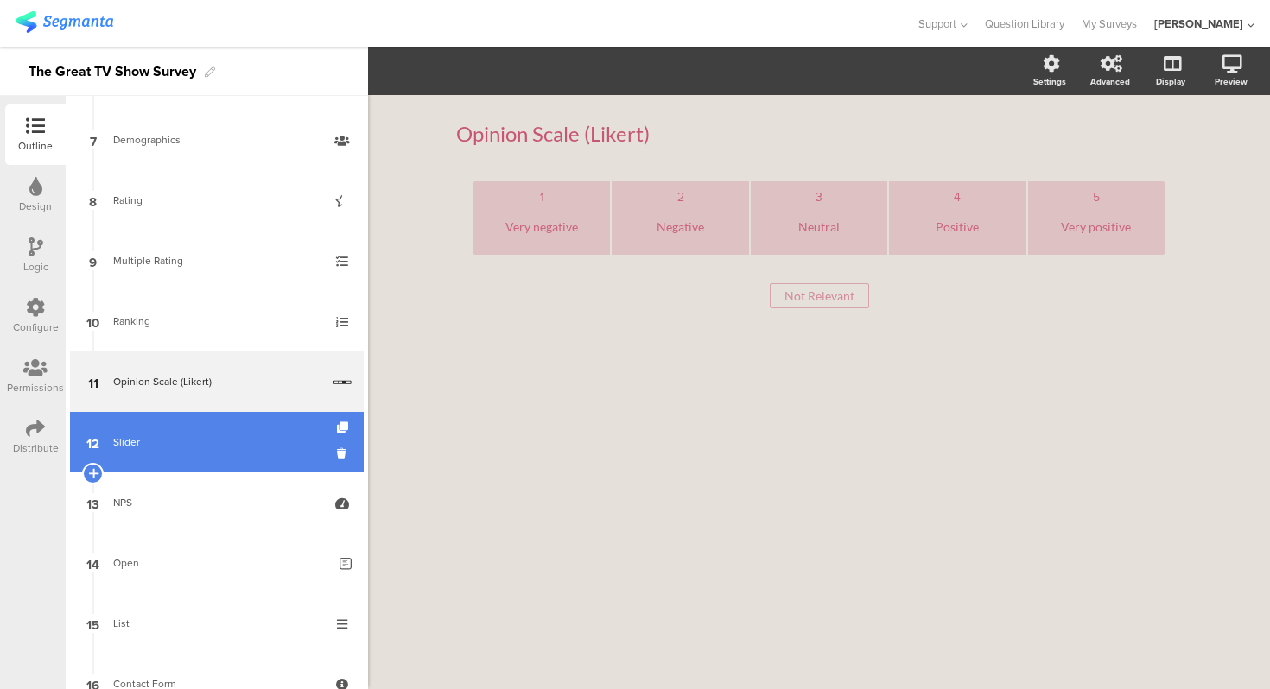
click at [169, 459] on link "12 Slider" at bounding box center [217, 442] width 294 height 60
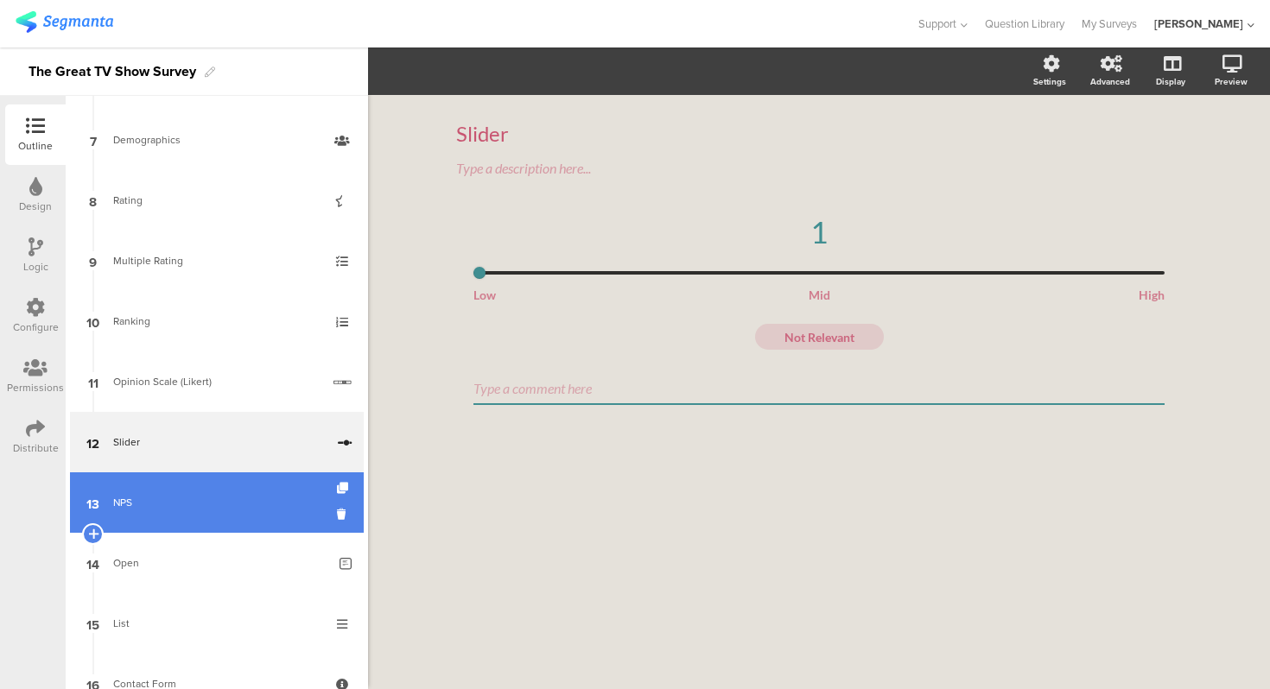
click at [215, 503] on div "NPS" at bounding box center [216, 502] width 206 height 17
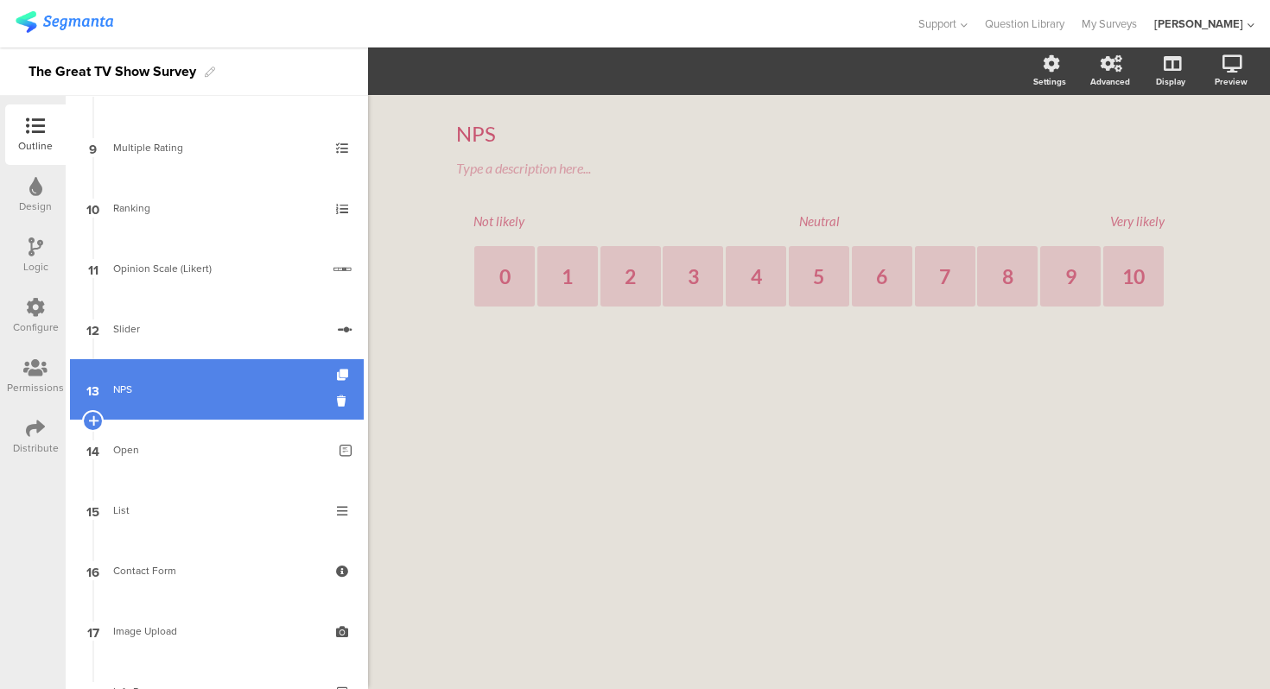
scroll to position [537, 0]
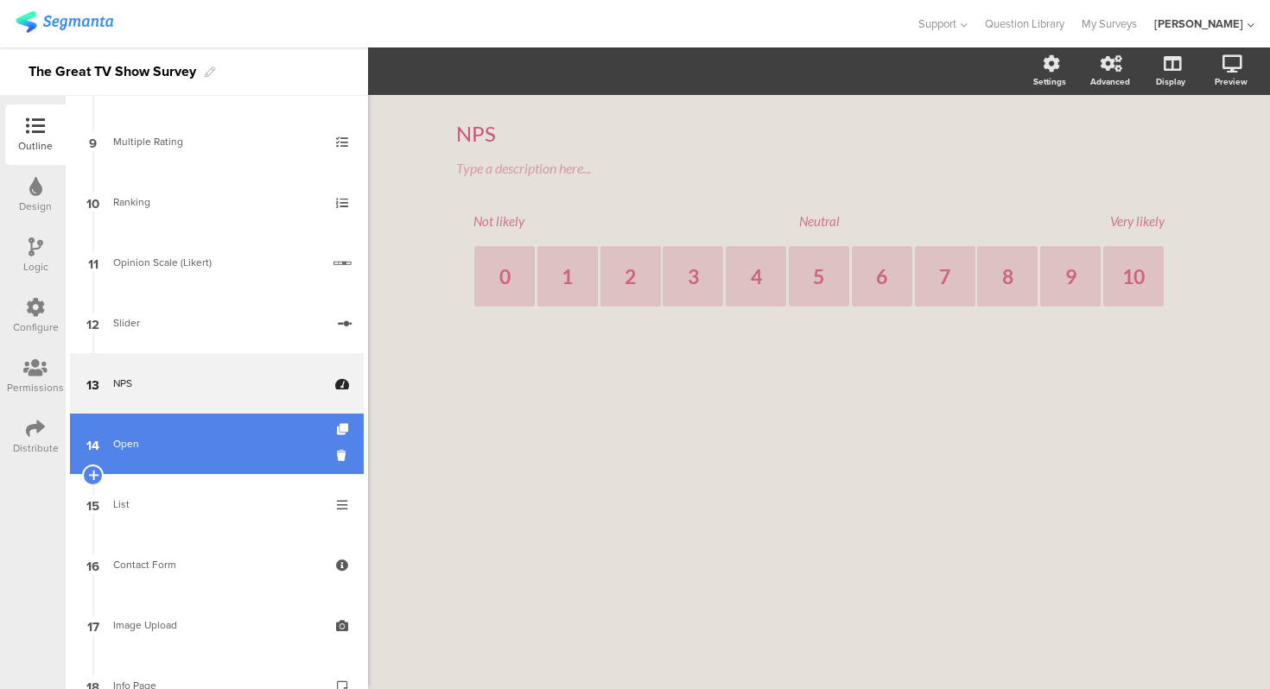
click at [208, 447] on div "Open" at bounding box center [219, 443] width 213 height 17
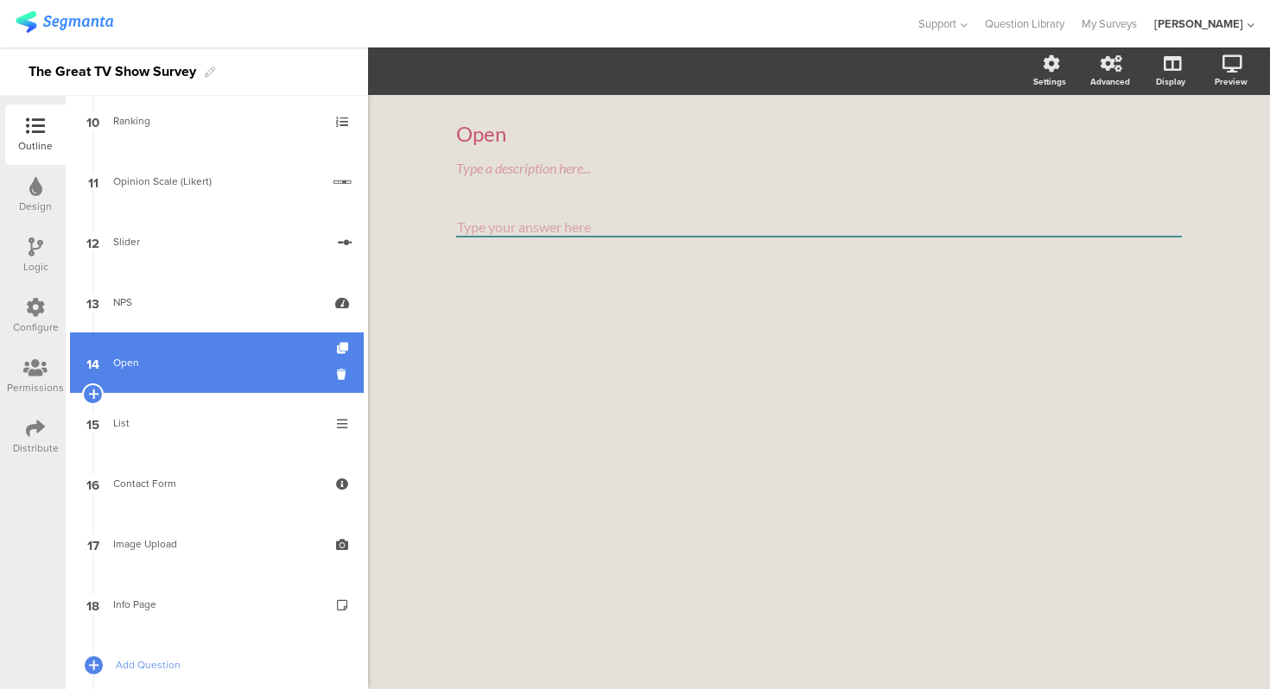
scroll to position [622, 0]
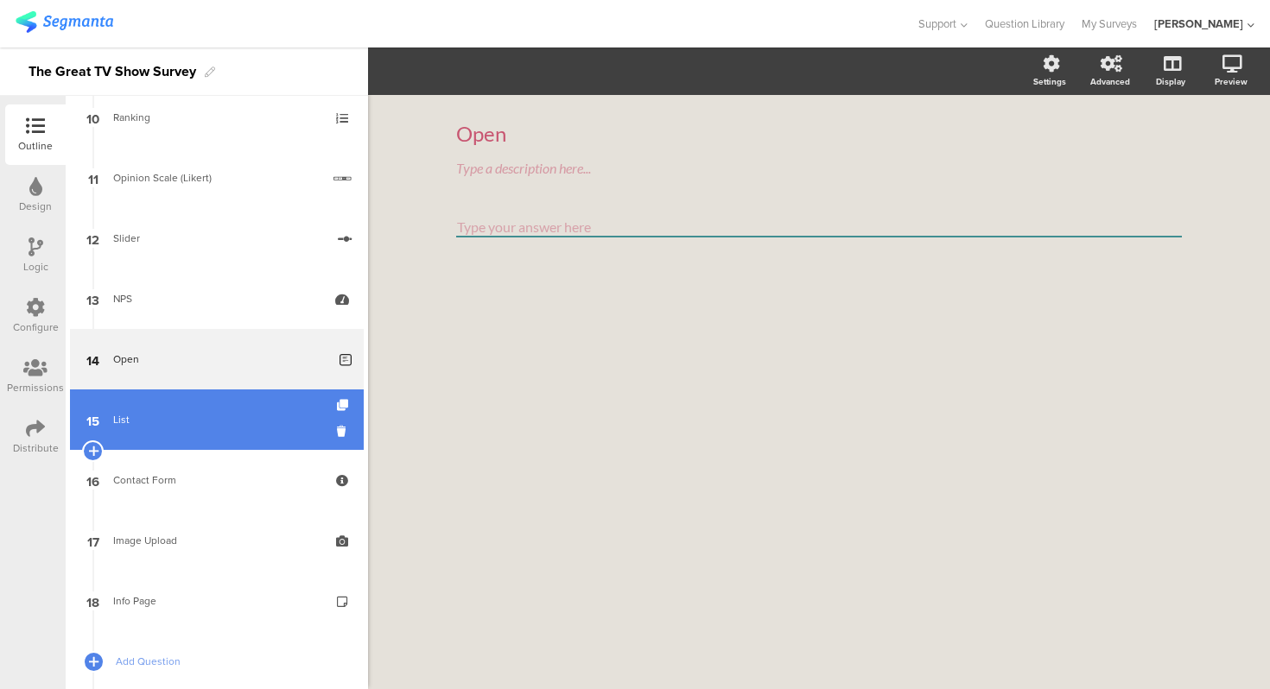
click at [206, 434] on link "15 List" at bounding box center [217, 420] width 294 height 60
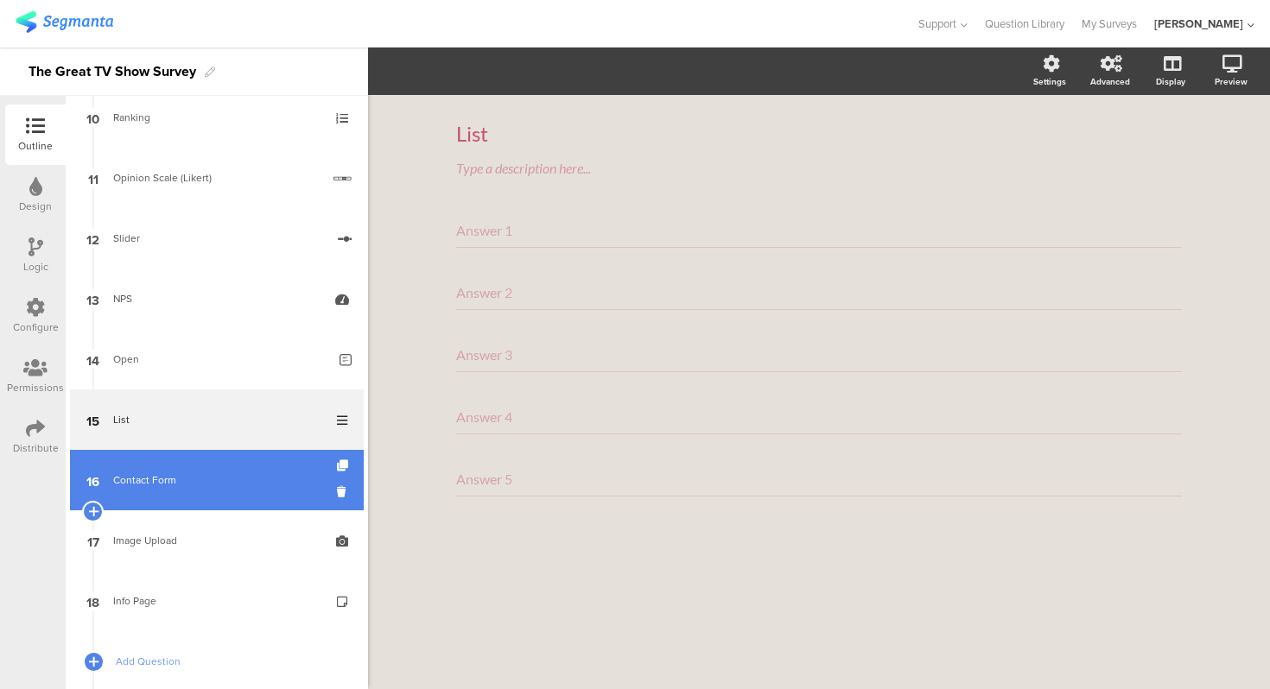
click at [213, 484] on div "Contact Form" at bounding box center [216, 480] width 206 height 17
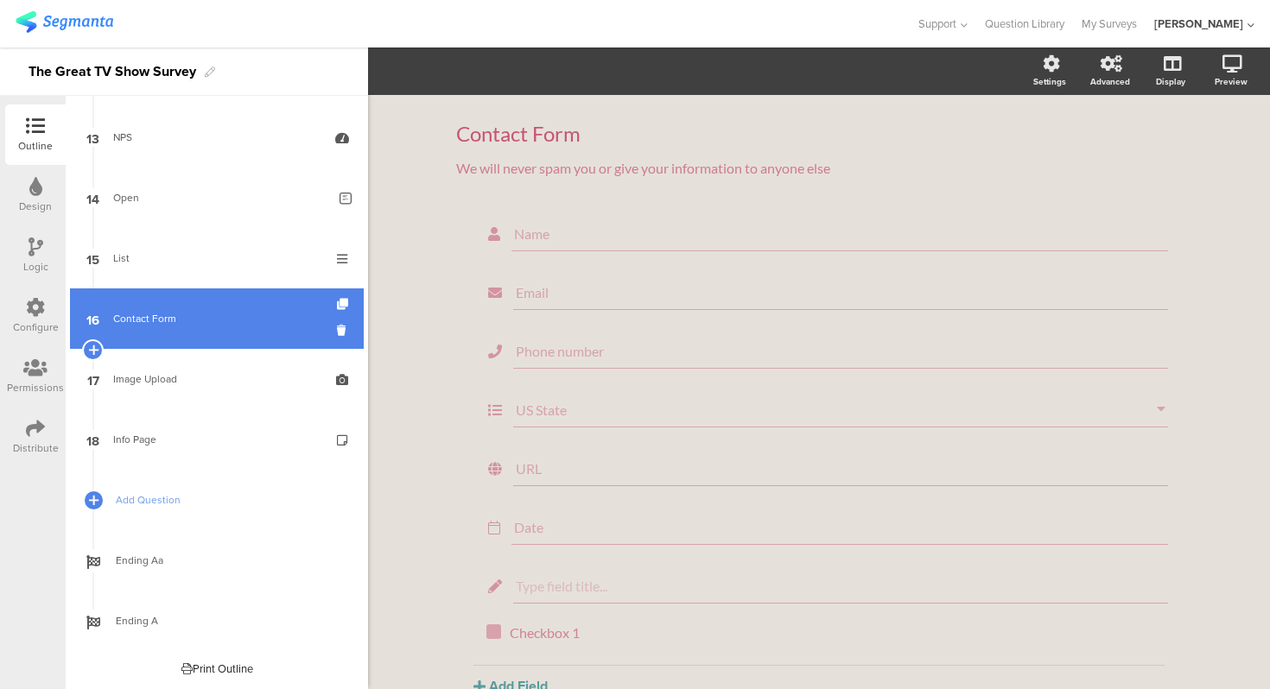
scroll to position [784, 0]
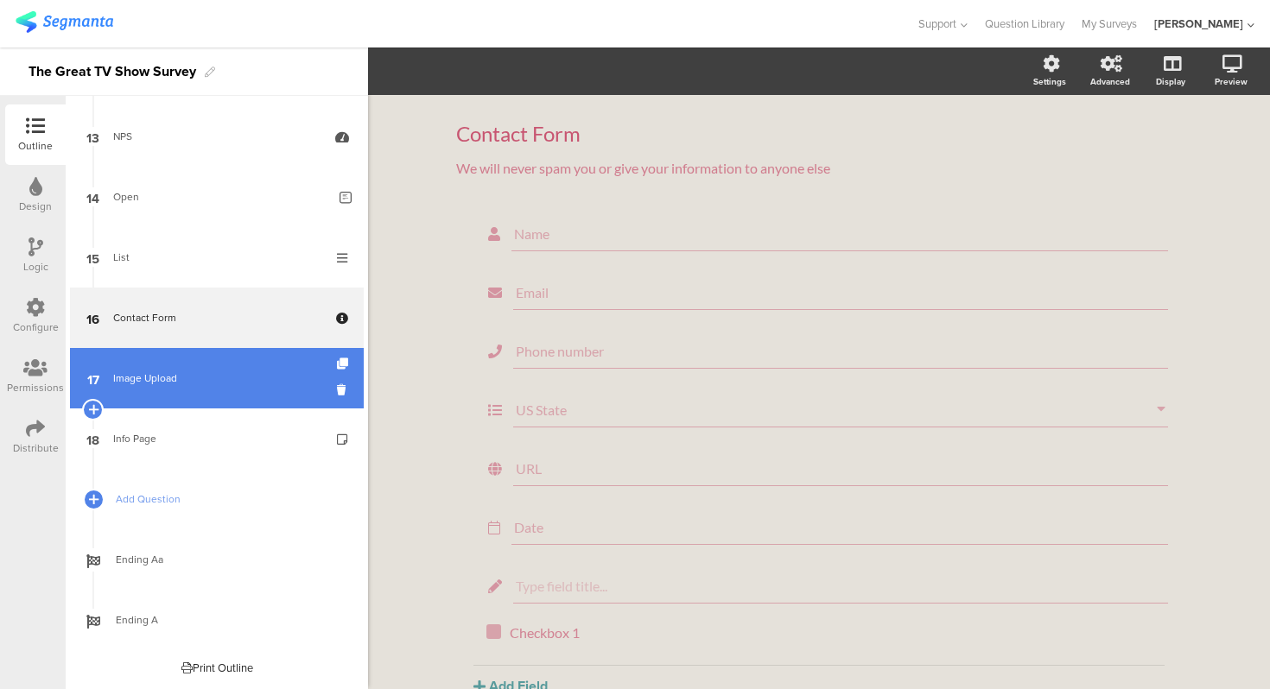
click at [194, 376] on div "Image Upload" at bounding box center [216, 378] width 206 height 17
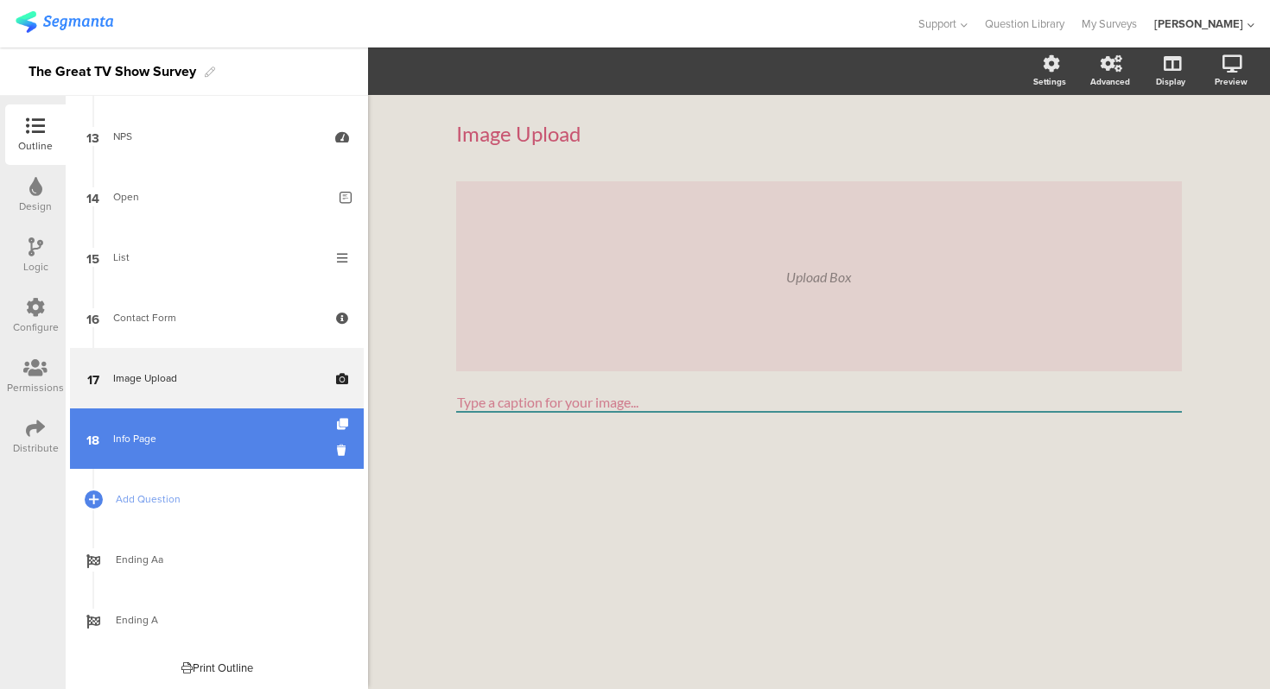
click at [206, 425] on link "18 Info Page" at bounding box center [217, 439] width 294 height 60
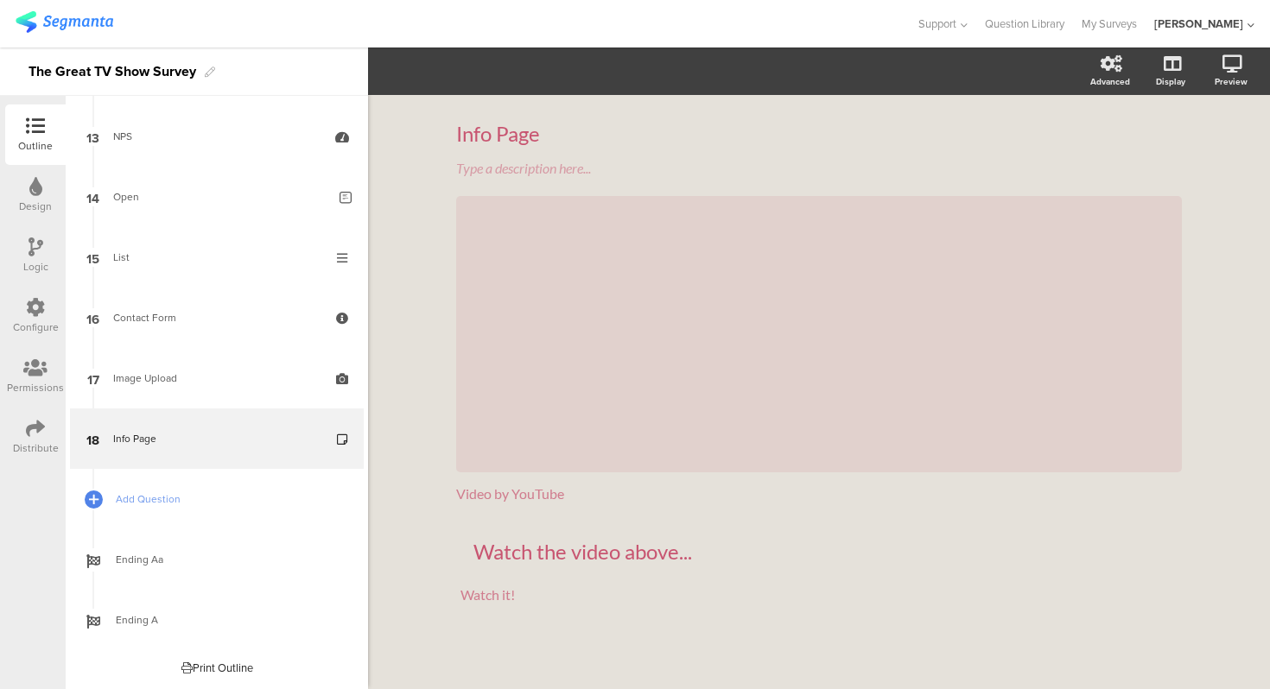
scroll to position [7, 0]
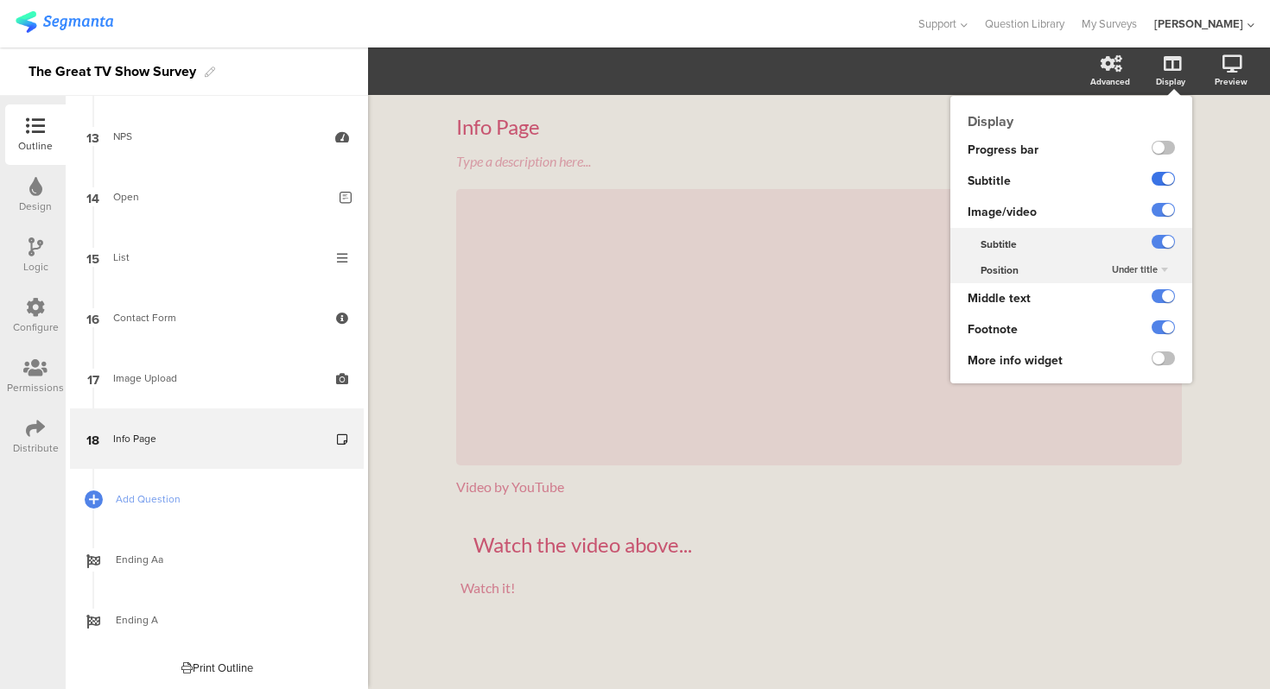
click at [1165, 183] on label at bounding box center [1162, 179] width 23 height 14
click at [0, 0] on input "checkbox" at bounding box center [0, 0] width 0 height 0
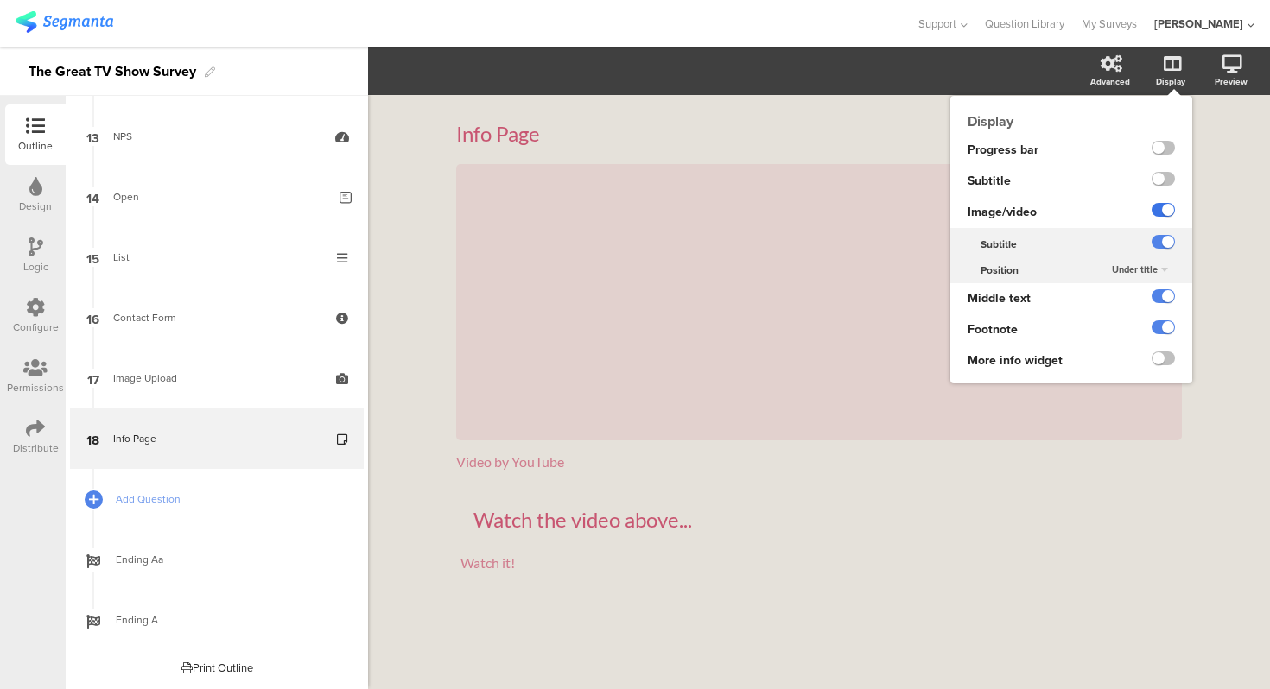
click at [1164, 207] on label at bounding box center [1162, 210] width 23 height 14
click at [0, 0] on input "checkbox" at bounding box center [0, 0] width 0 height 0
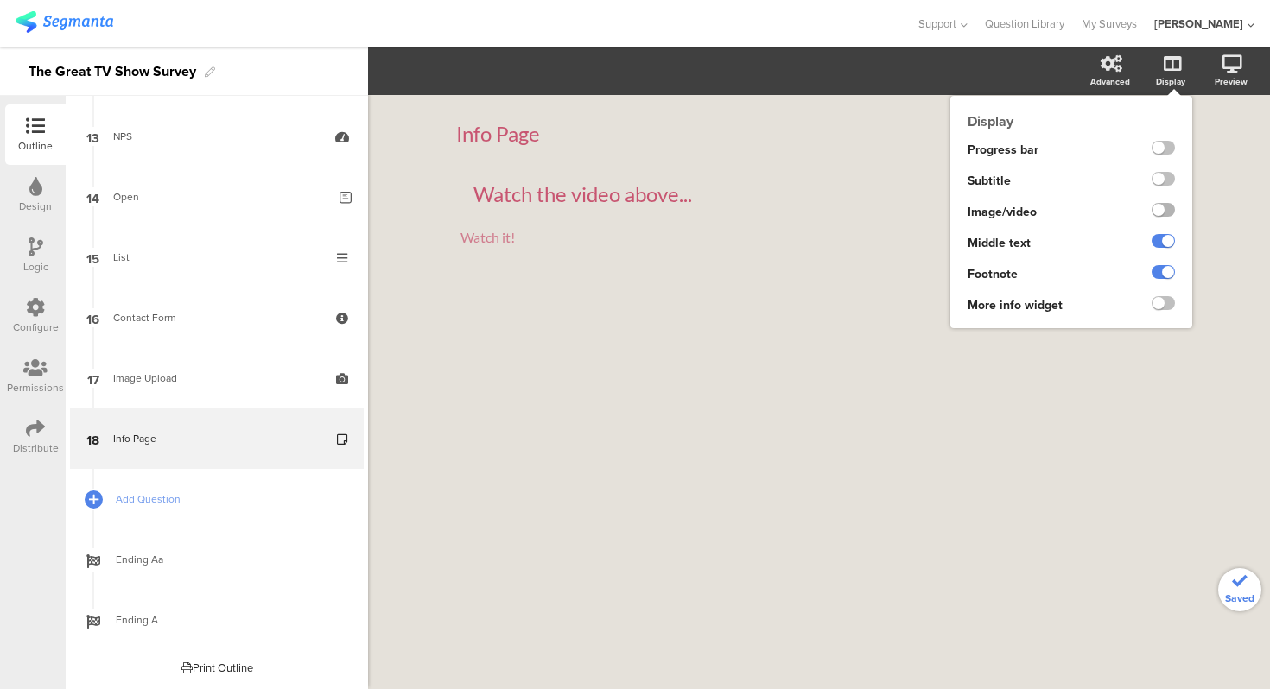
click at [1164, 207] on label at bounding box center [1162, 210] width 23 height 14
click at [0, 0] on input "checkbox" at bounding box center [0, 0] width 0 height 0
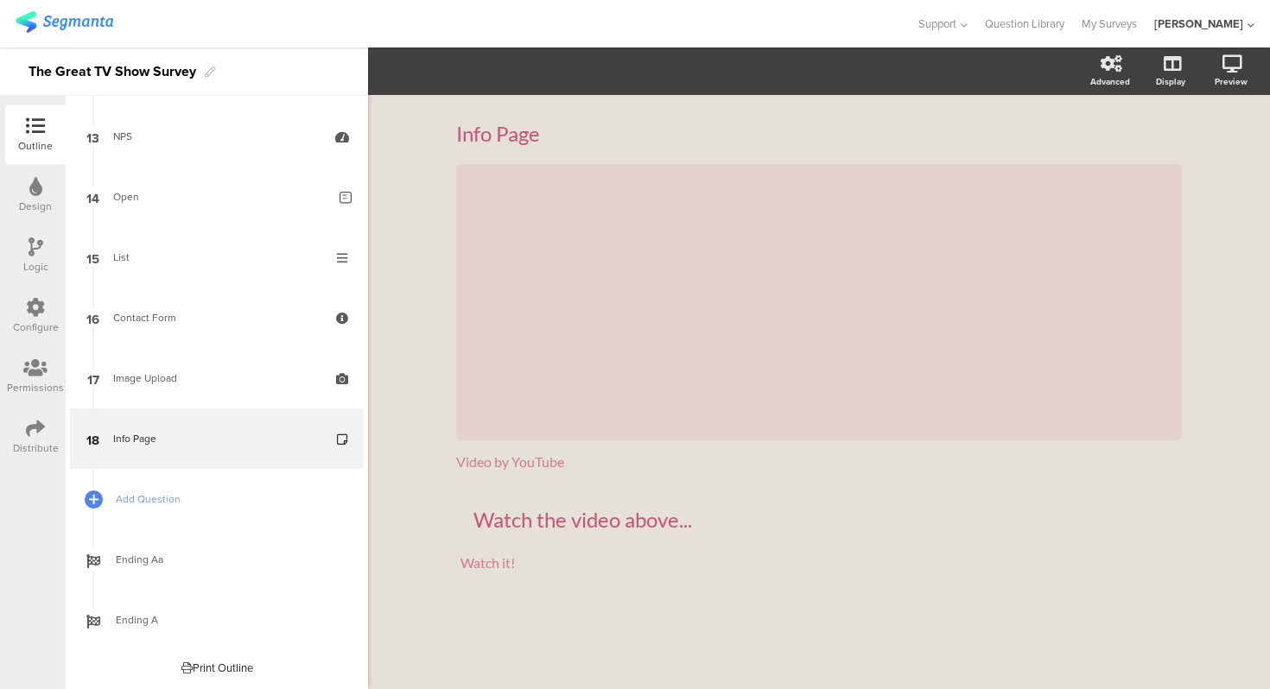
click at [812, 102] on div "Info Page Info Page / Video by YouTube Video by YouTube Watch the video above..…" at bounding box center [819, 379] width 760 height 569
click at [415, 151] on div "Info Page Info Page / Video by YouTube Video by YouTube Watch the video above..…" at bounding box center [819, 392] width 902 height 594
click at [396, 274] on div "Info Page Info Page / Video by YouTube Video by YouTube Watch the video above..…" at bounding box center [819, 392] width 902 height 594
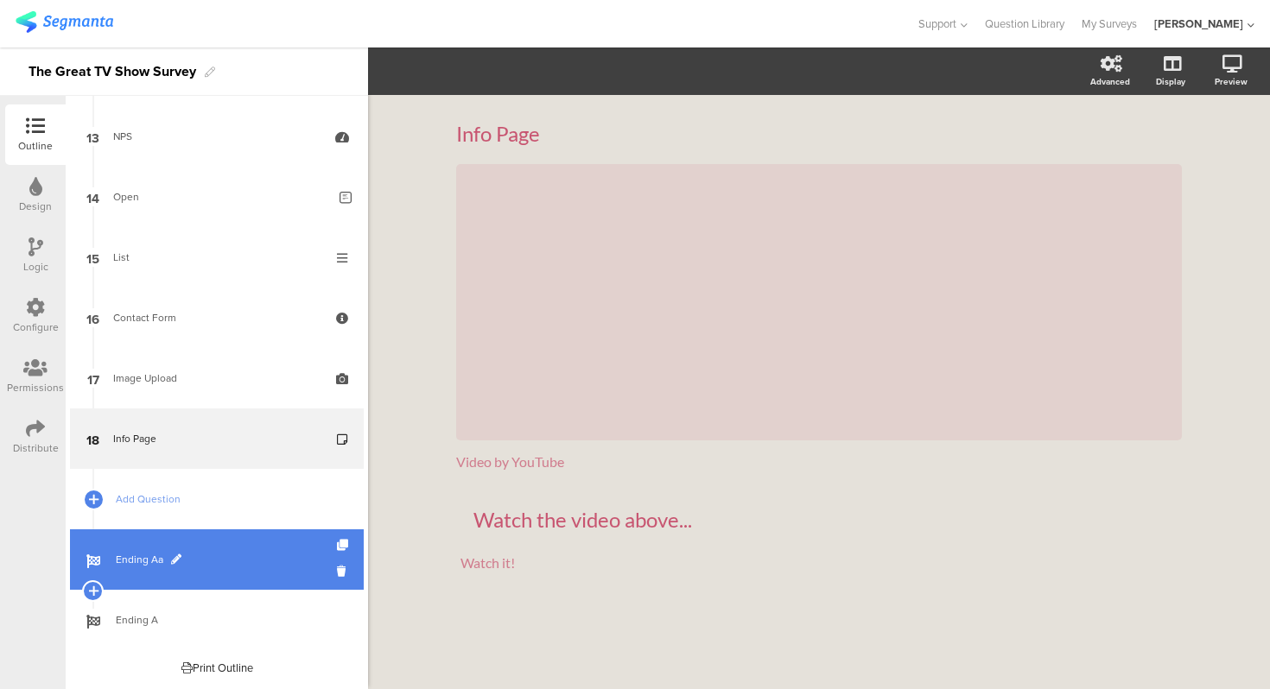
click at [198, 573] on link "Ending Aa" at bounding box center [217, 559] width 294 height 60
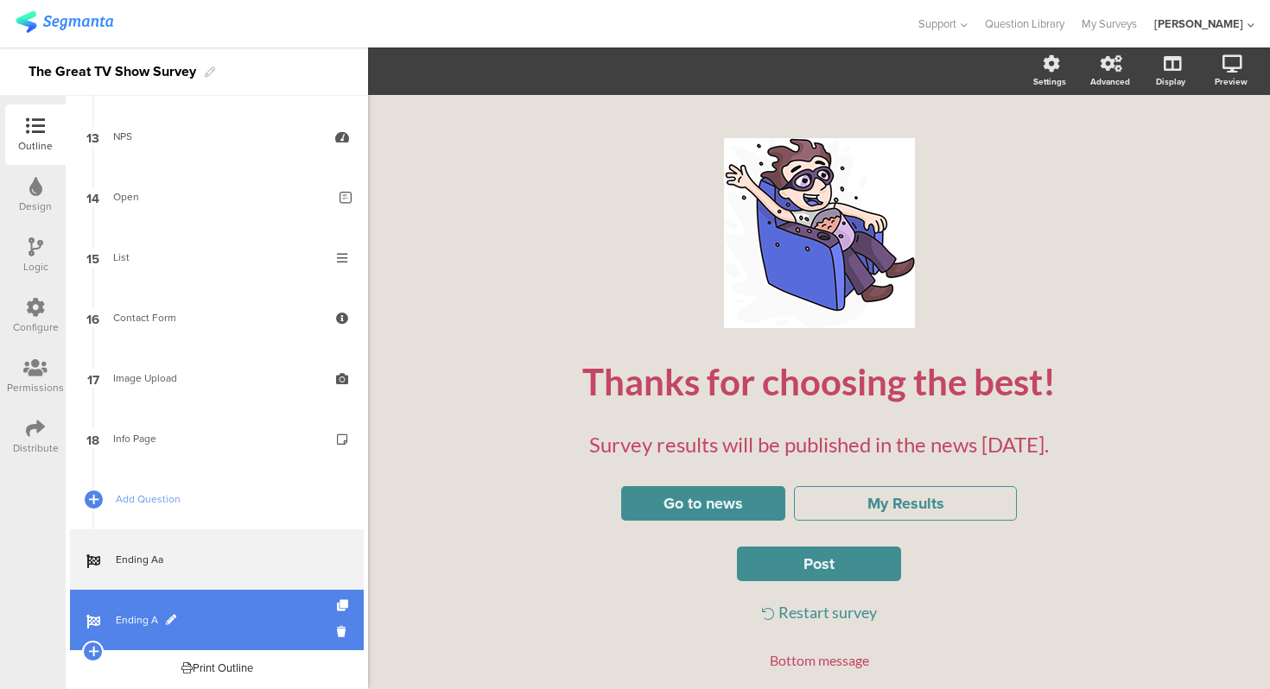
click at [219, 613] on span "Ending A" at bounding box center [226, 619] width 221 height 17
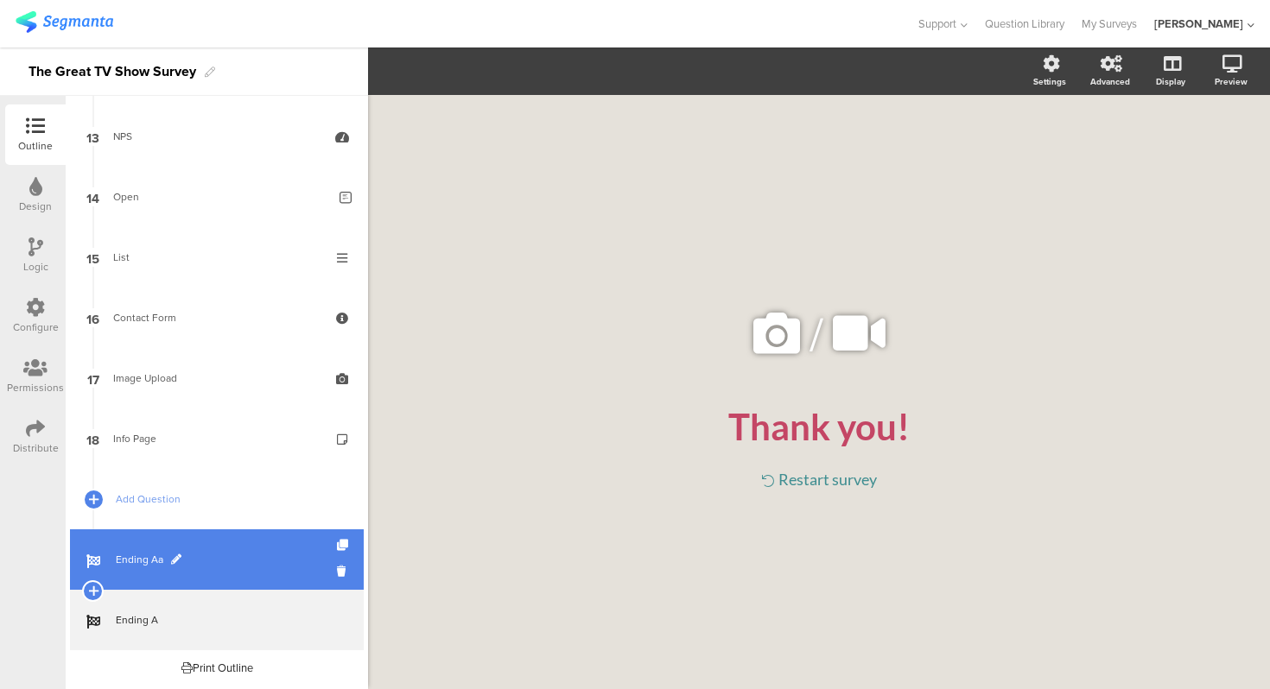
click at [220, 548] on link "Ending Aa" at bounding box center [217, 559] width 294 height 60
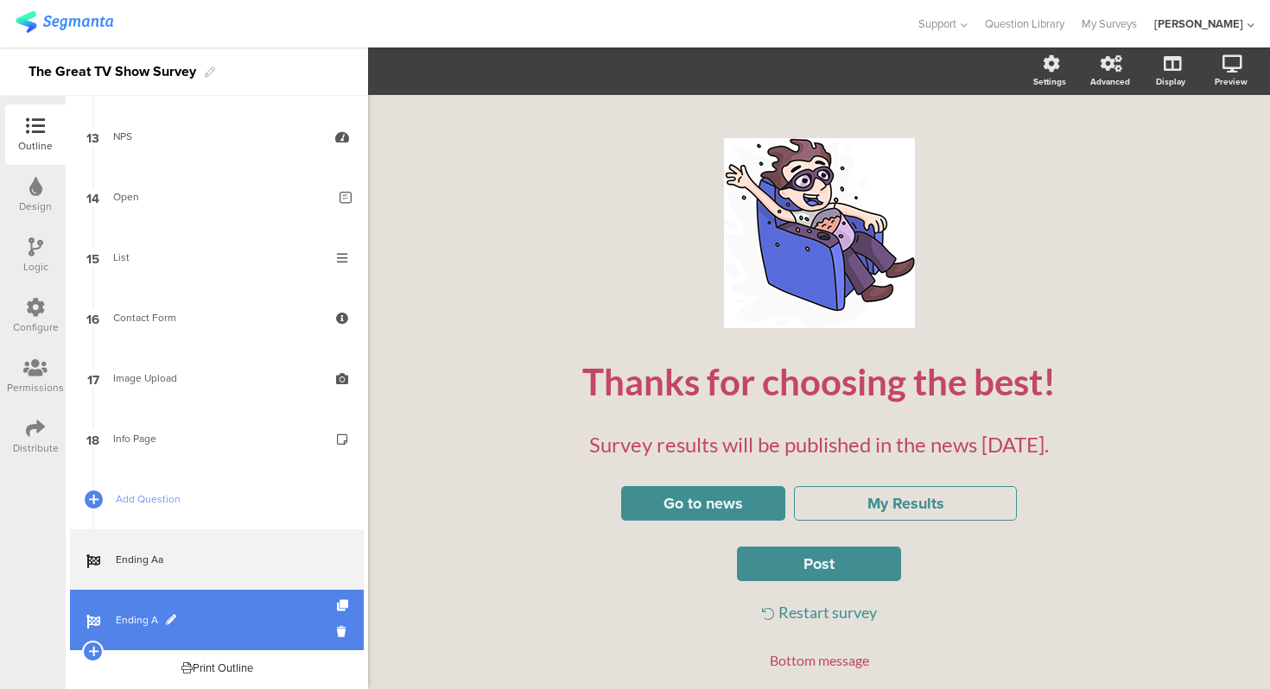
click at [237, 603] on link "Ending A" at bounding box center [217, 620] width 294 height 60
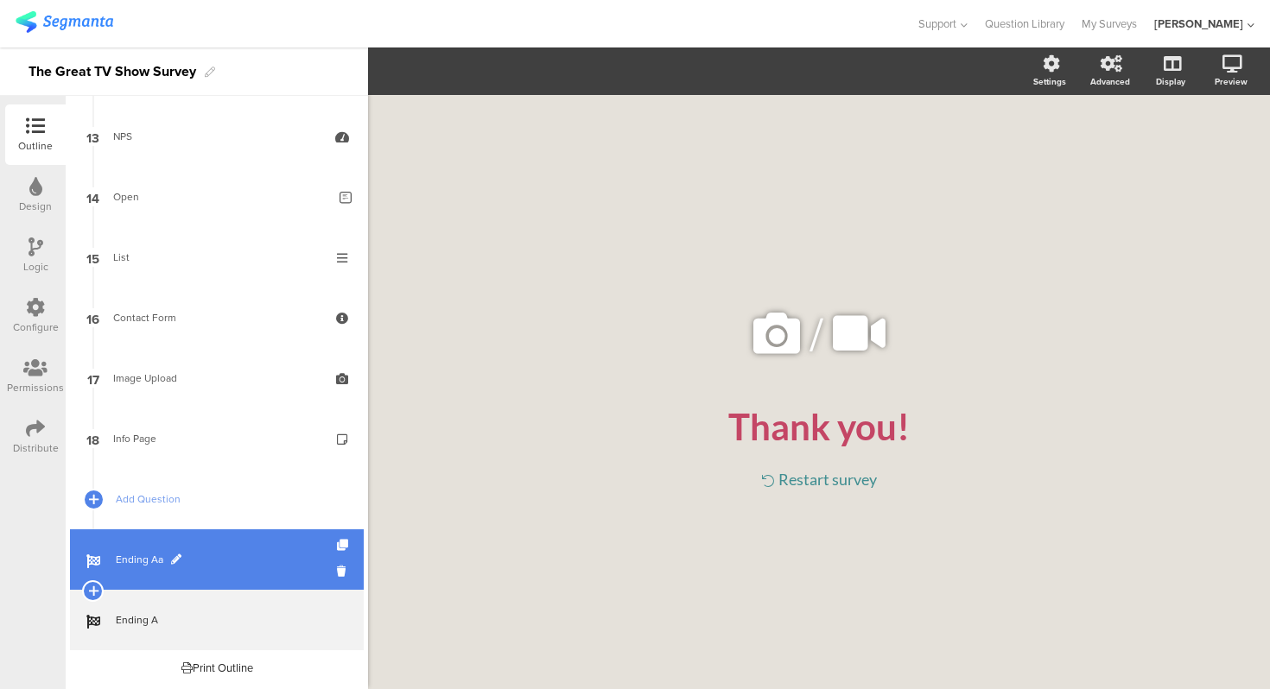
click at [229, 564] on span "Ending Aa" at bounding box center [226, 559] width 221 height 17
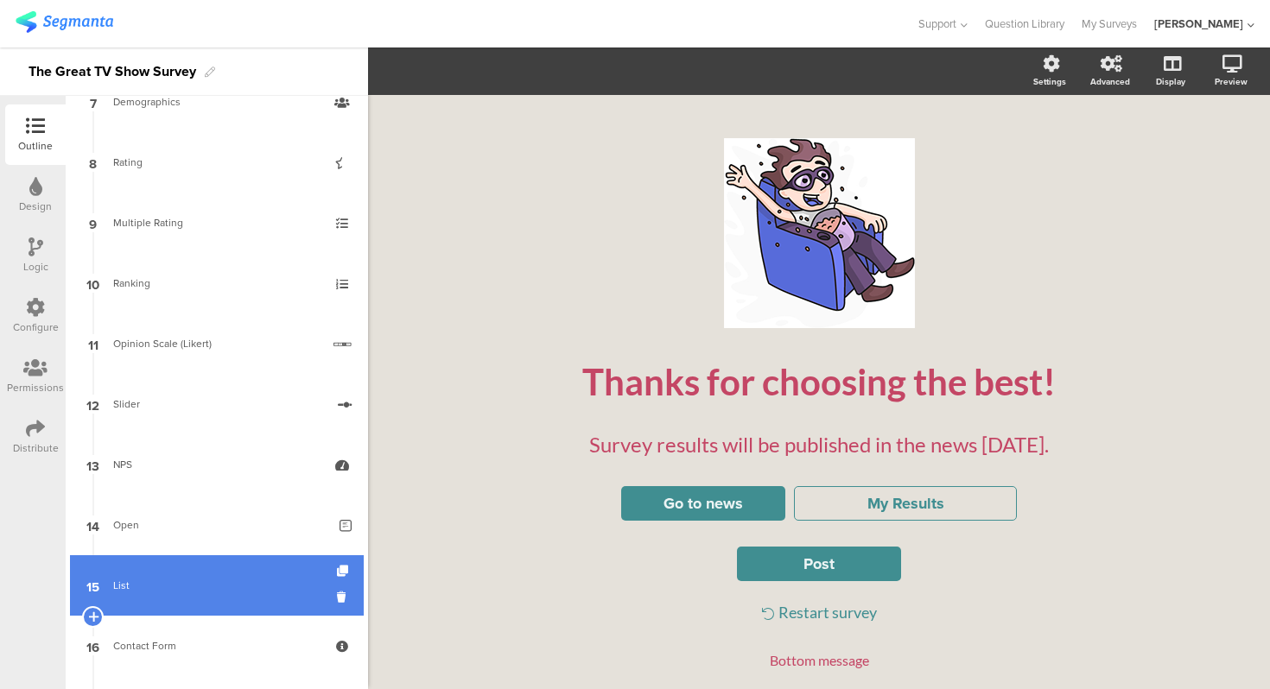
scroll to position [409, 0]
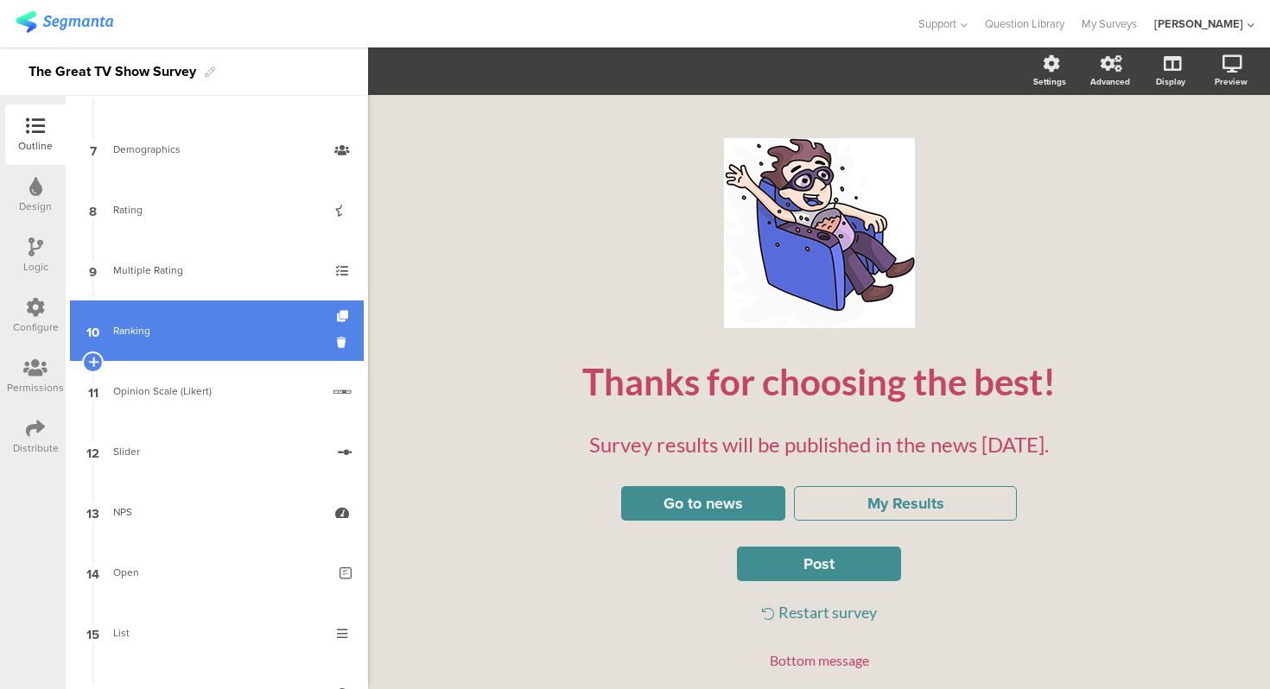
click at [189, 331] on div "Ranking" at bounding box center [216, 330] width 206 height 17
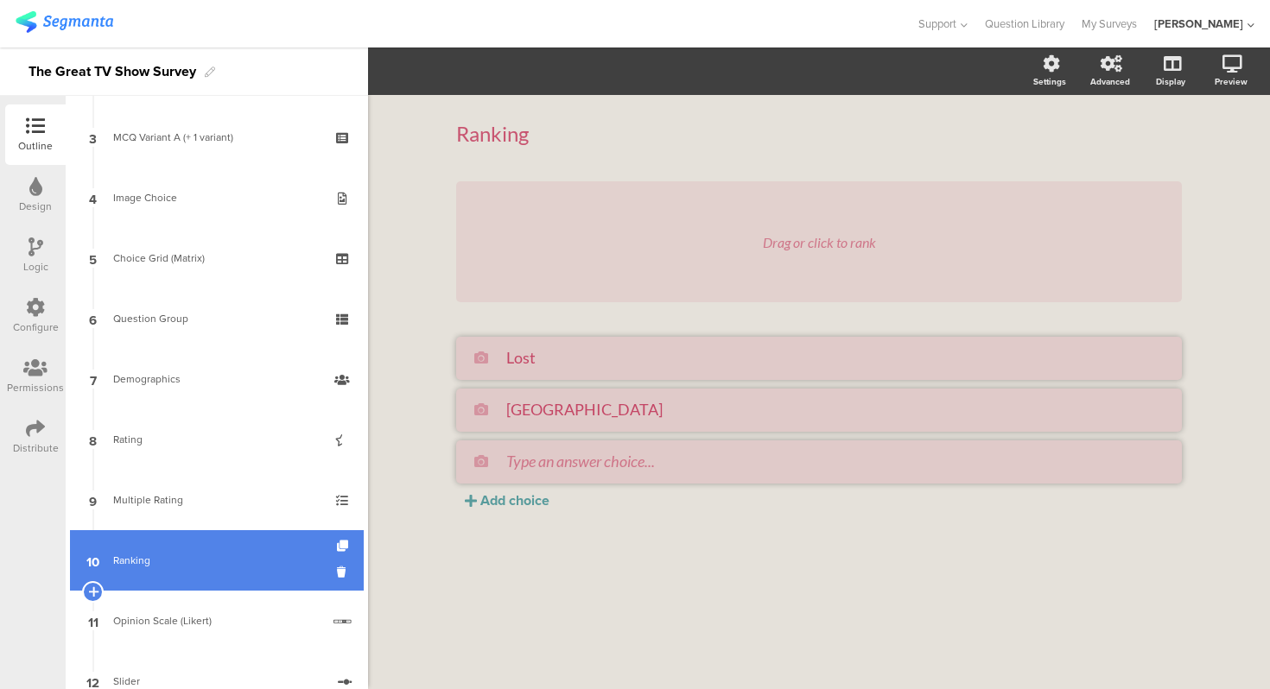
scroll to position [263, 0]
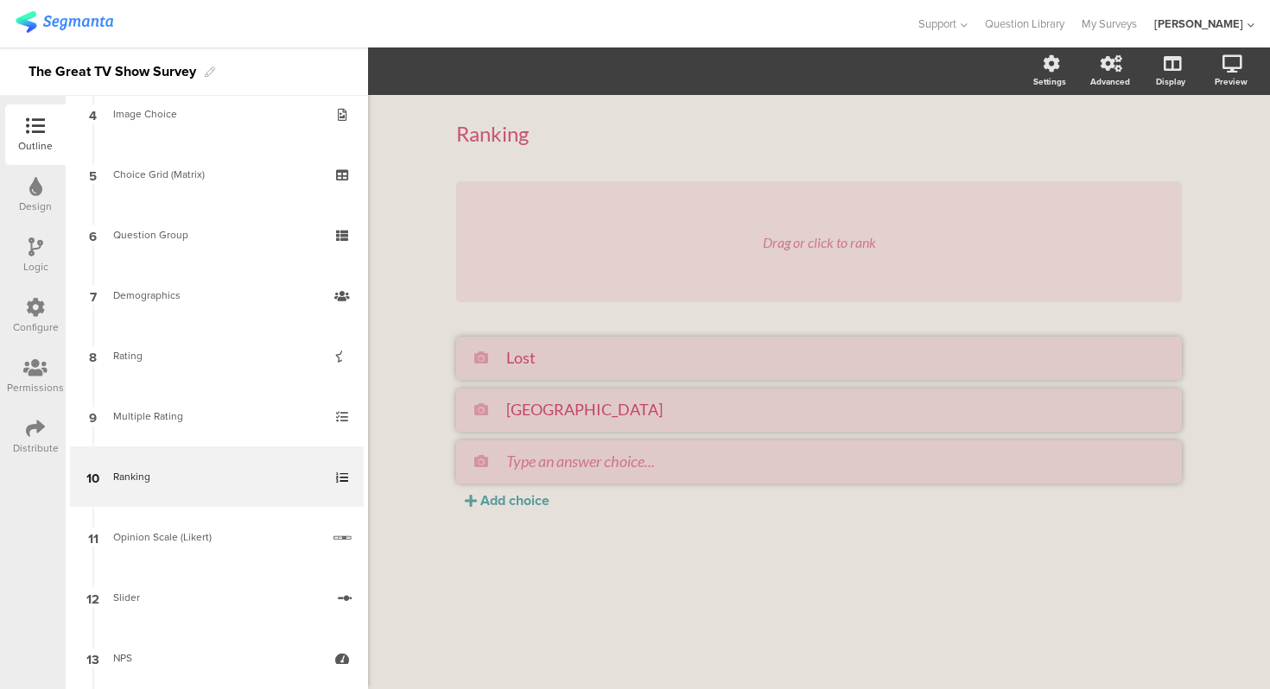
click at [409, 385] on div "Ranking Ranking Drag or click to rank Lost Silicon Valley Add choice" at bounding box center [819, 392] width 902 height 594
